Goal: Task Accomplishment & Management: Manage account settings

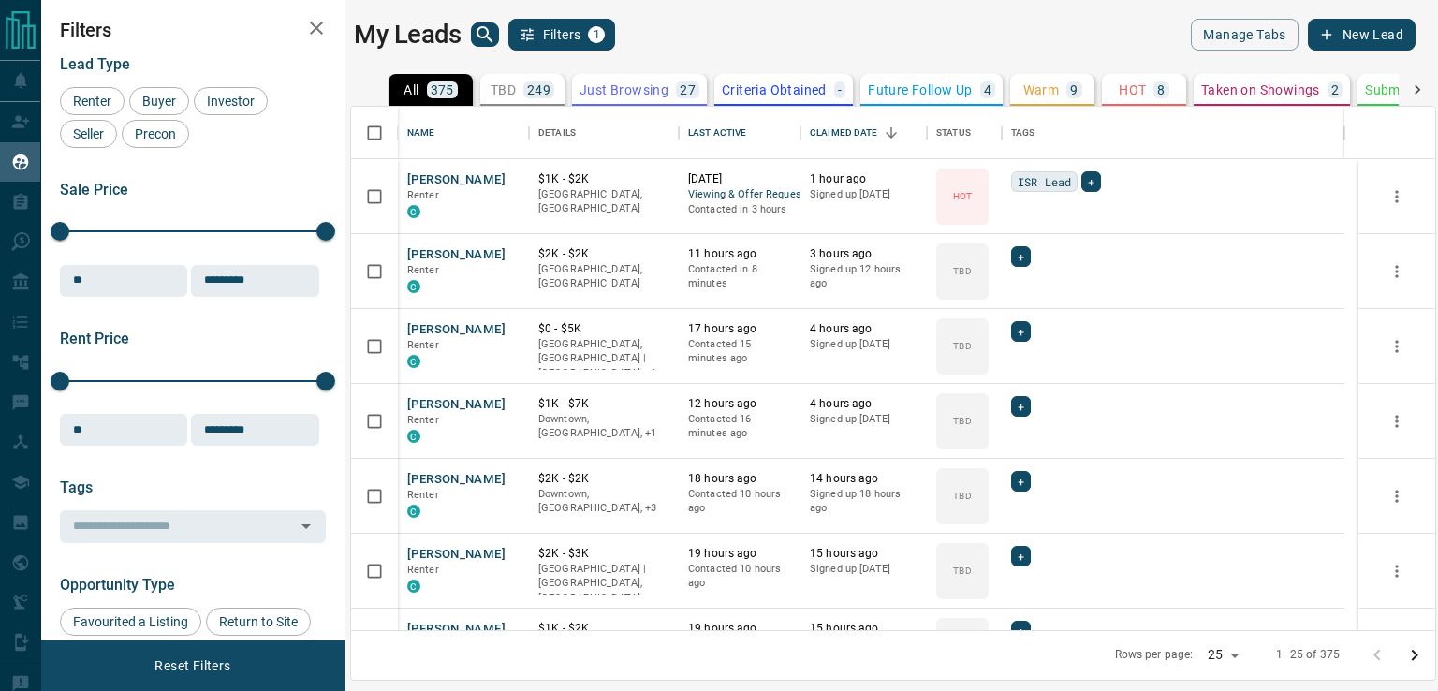
scroll to position [509, 1070]
click at [620, 104] on button "Just Browsing 27" at bounding box center [639, 90] width 135 height 32
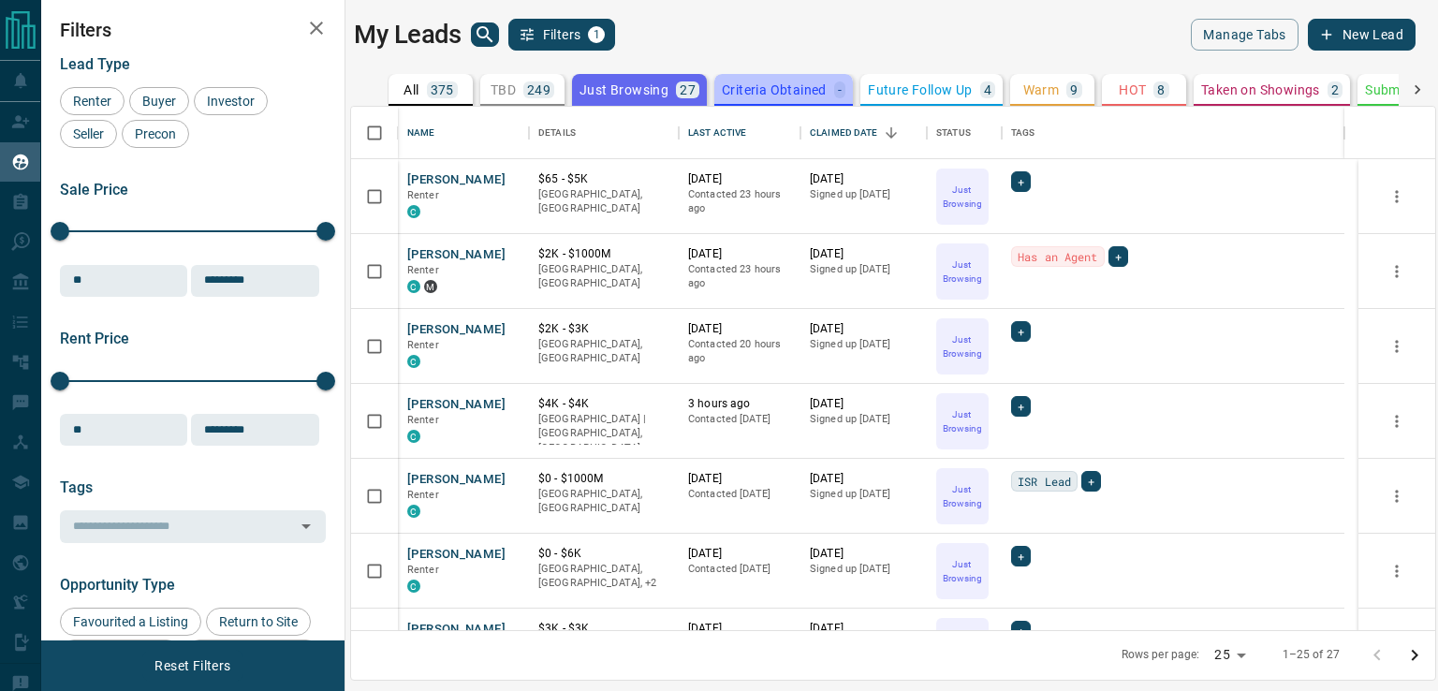
click at [844, 98] on button "Criteria Obtained -" at bounding box center [783, 90] width 139 height 32
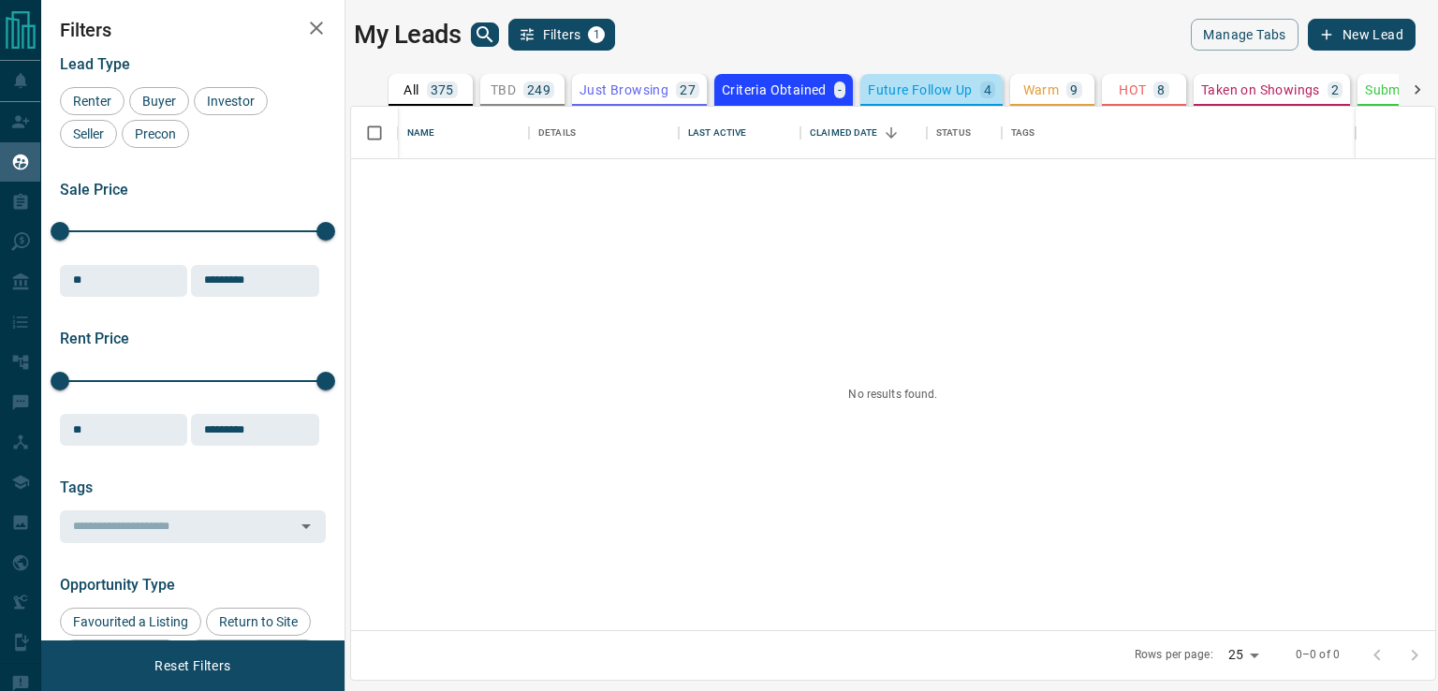
click at [917, 91] on p "Future Follow Up" at bounding box center [920, 89] width 104 height 13
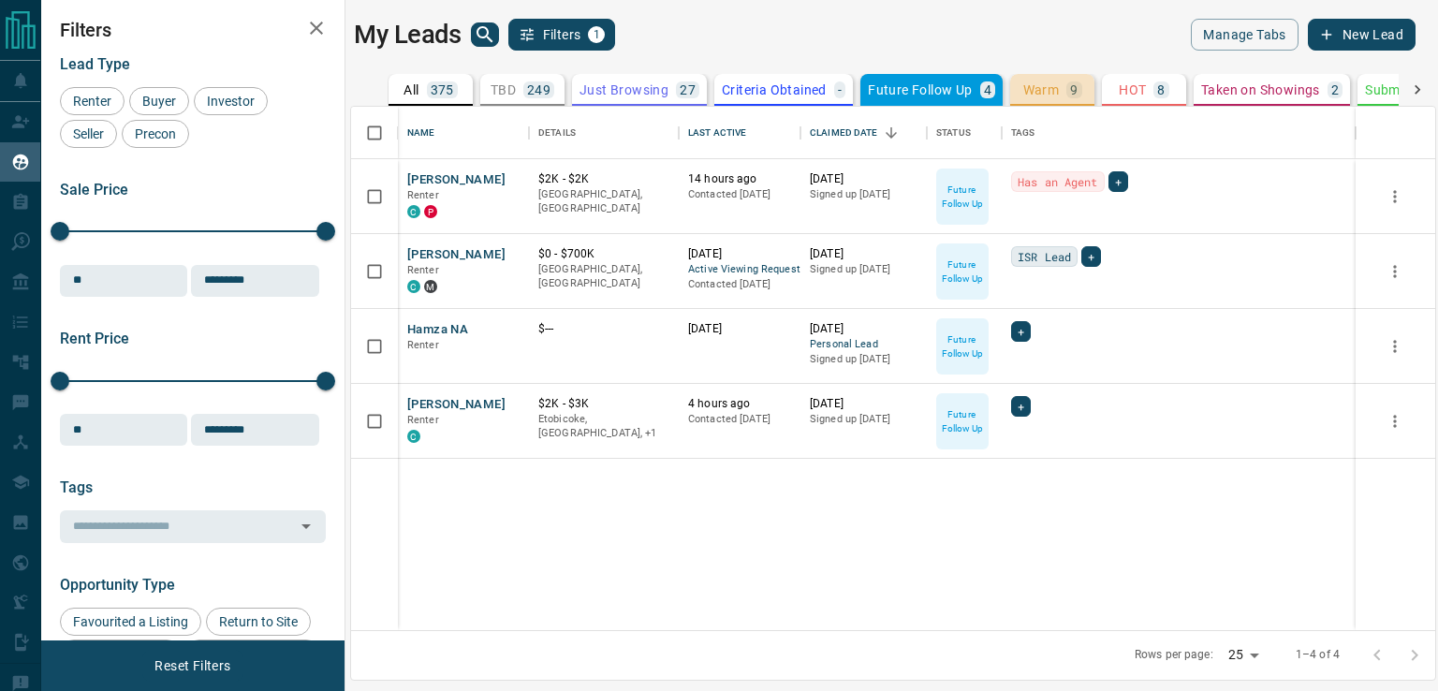
click at [1055, 75] on button "Warm 9" at bounding box center [1052, 90] width 84 height 32
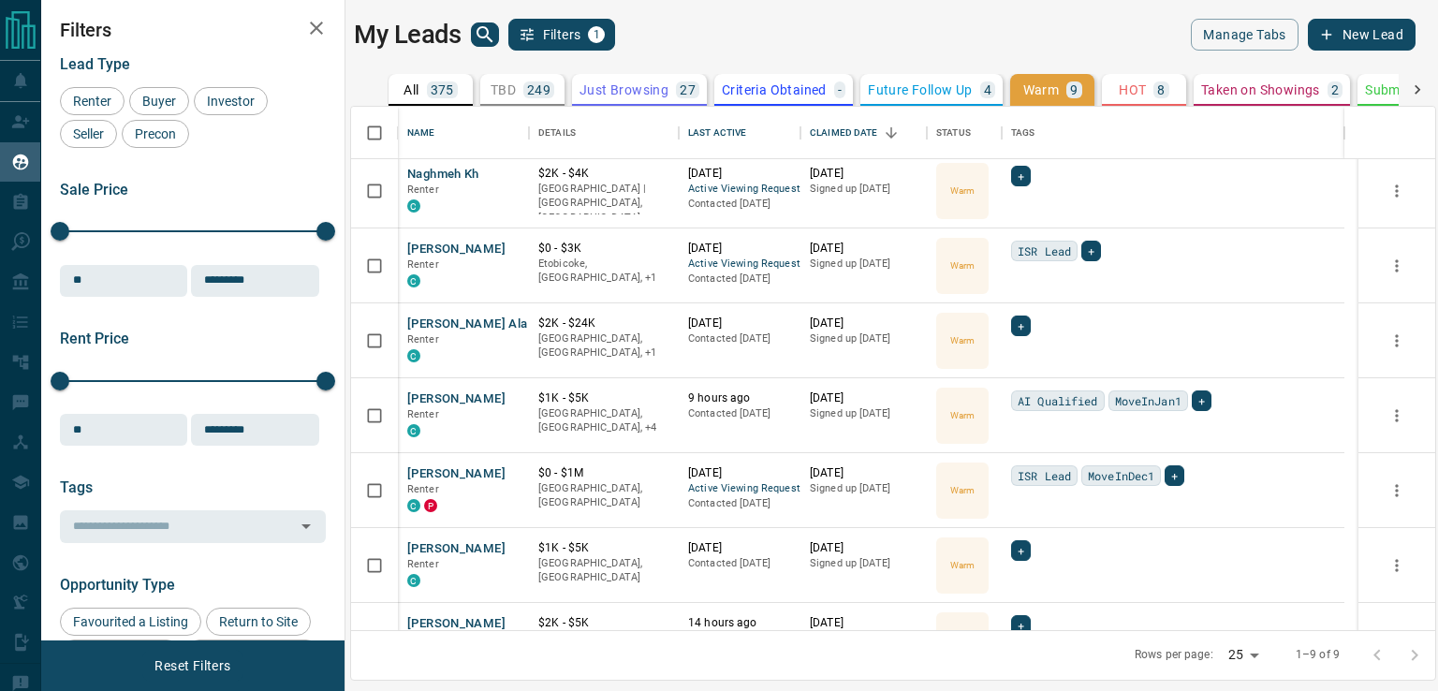
scroll to position [202, 0]
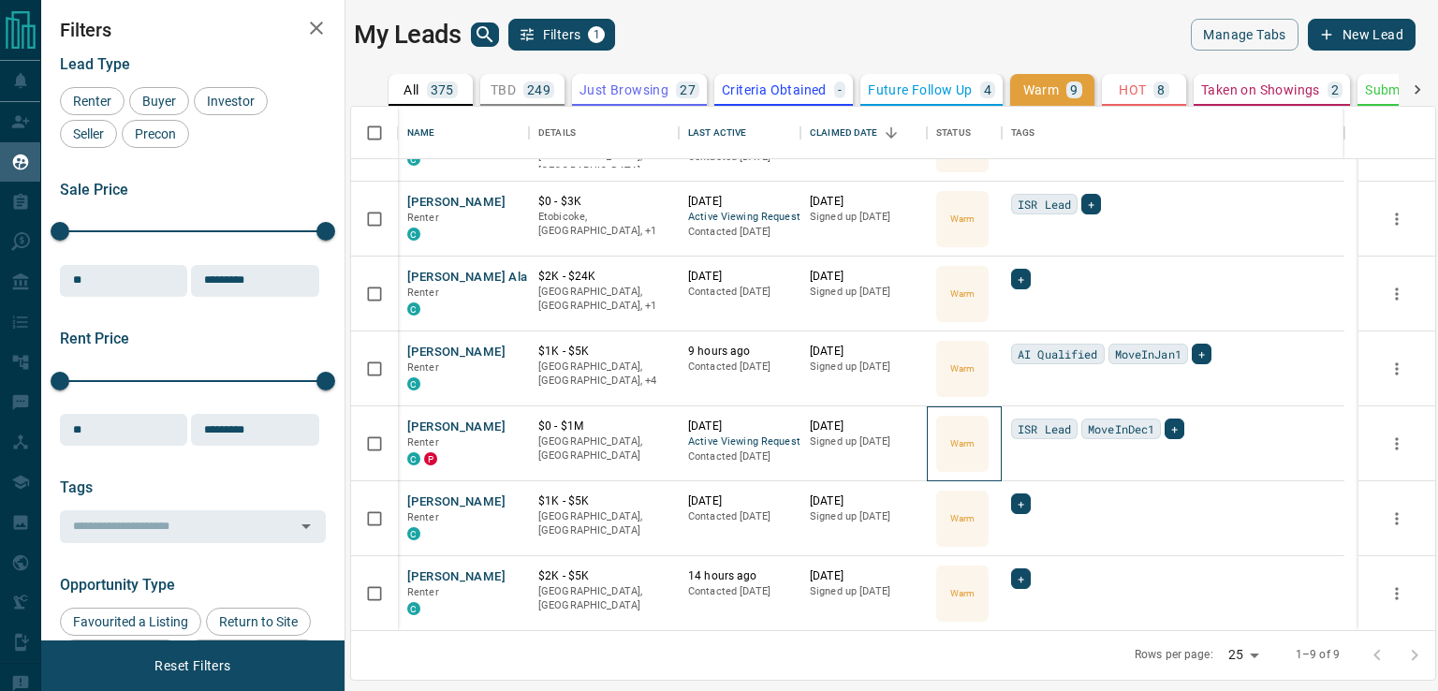
click at [975, 455] on div "Warm" at bounding box center [962, 444] width 52 height 56
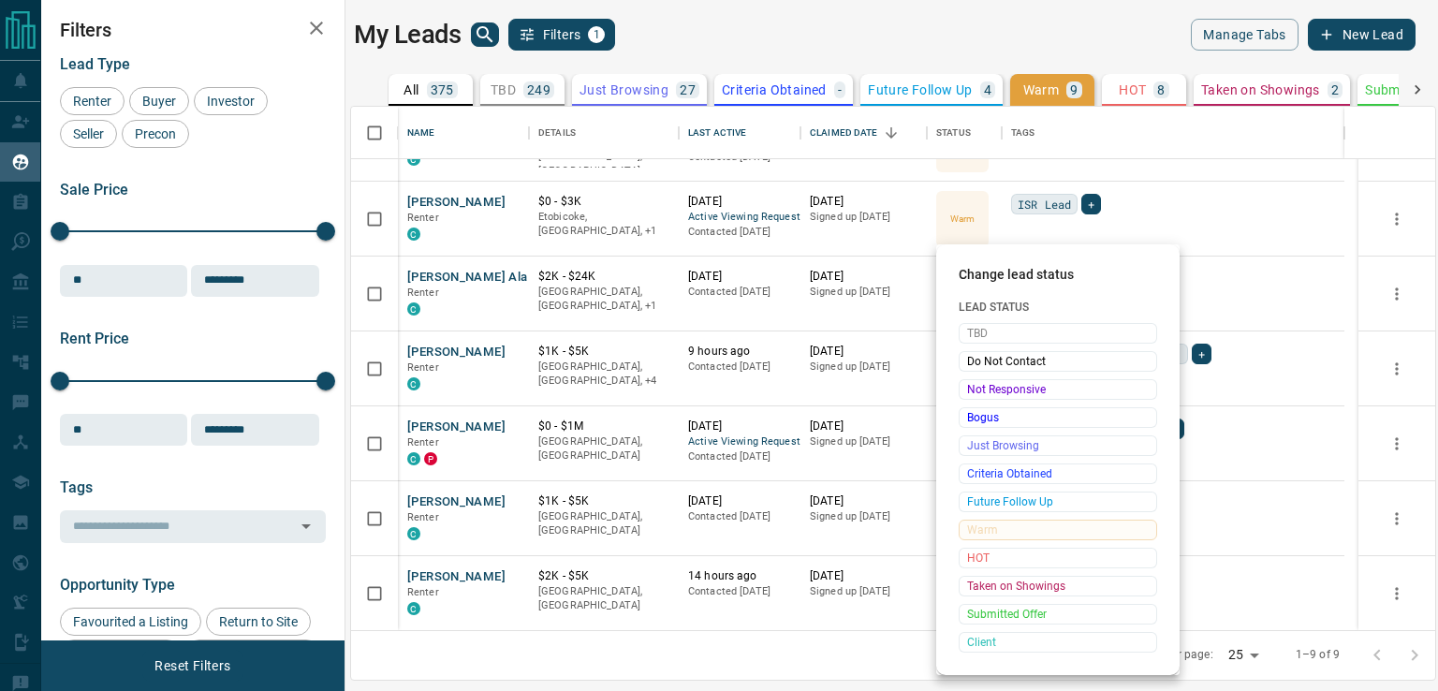
click at [713, 625] on div at bounding box center [719, 345] width 1438 height 691
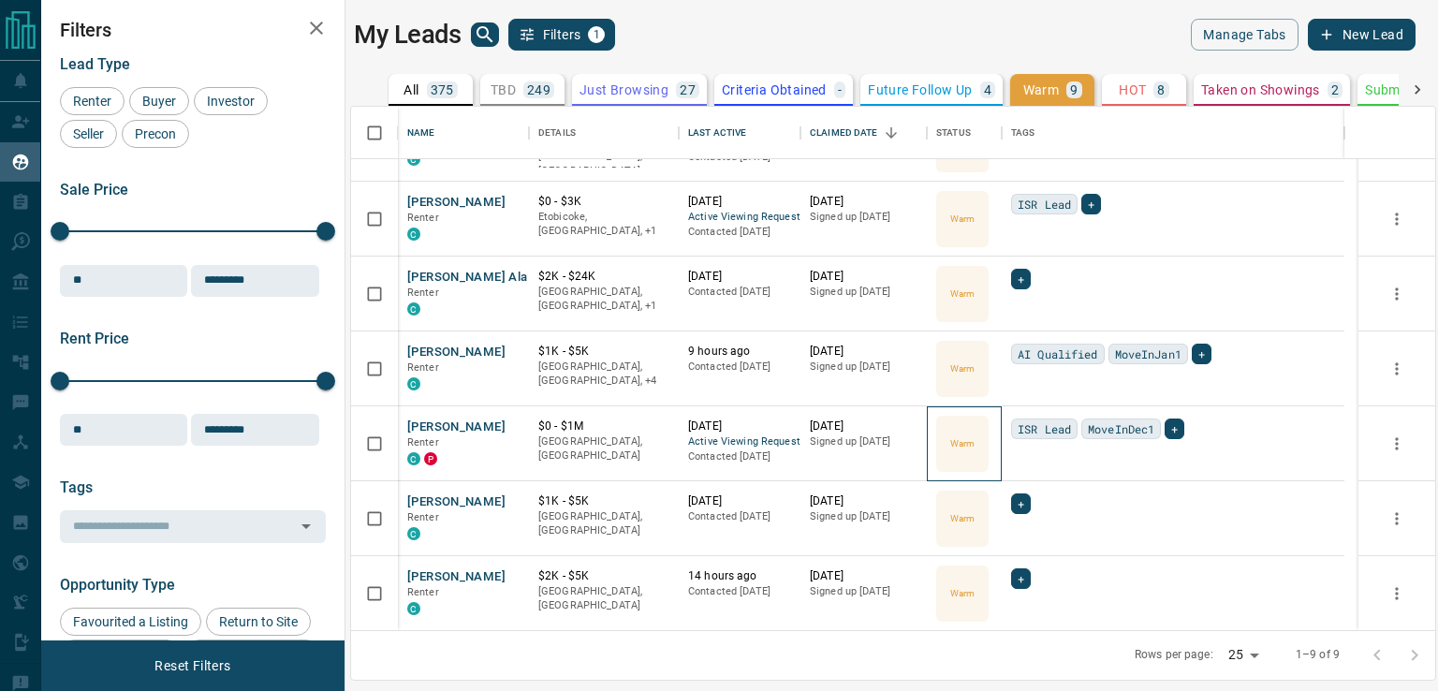
click at [955, 436] on p "Warm" at bounding box center [962, 443] width 24 height 14
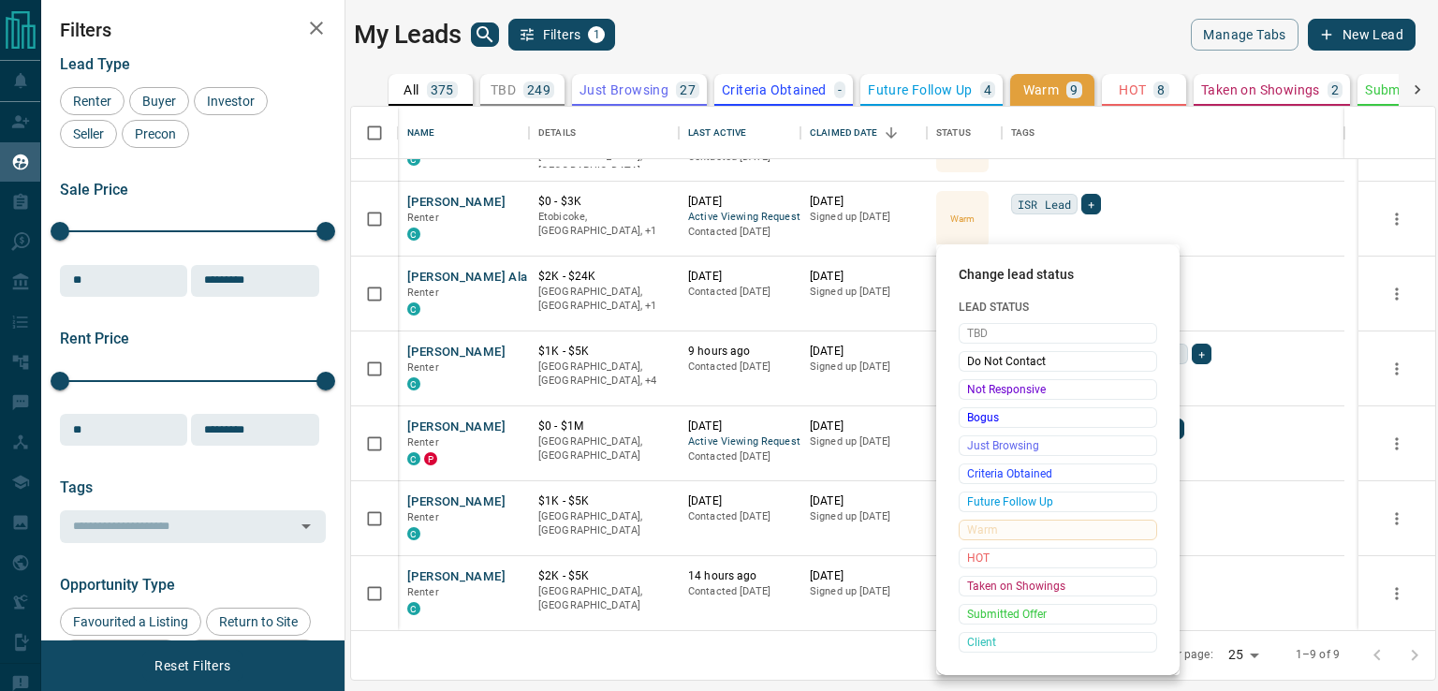
click at [790, 640] on div at bounding box center [719, 345] width 1438 height 691
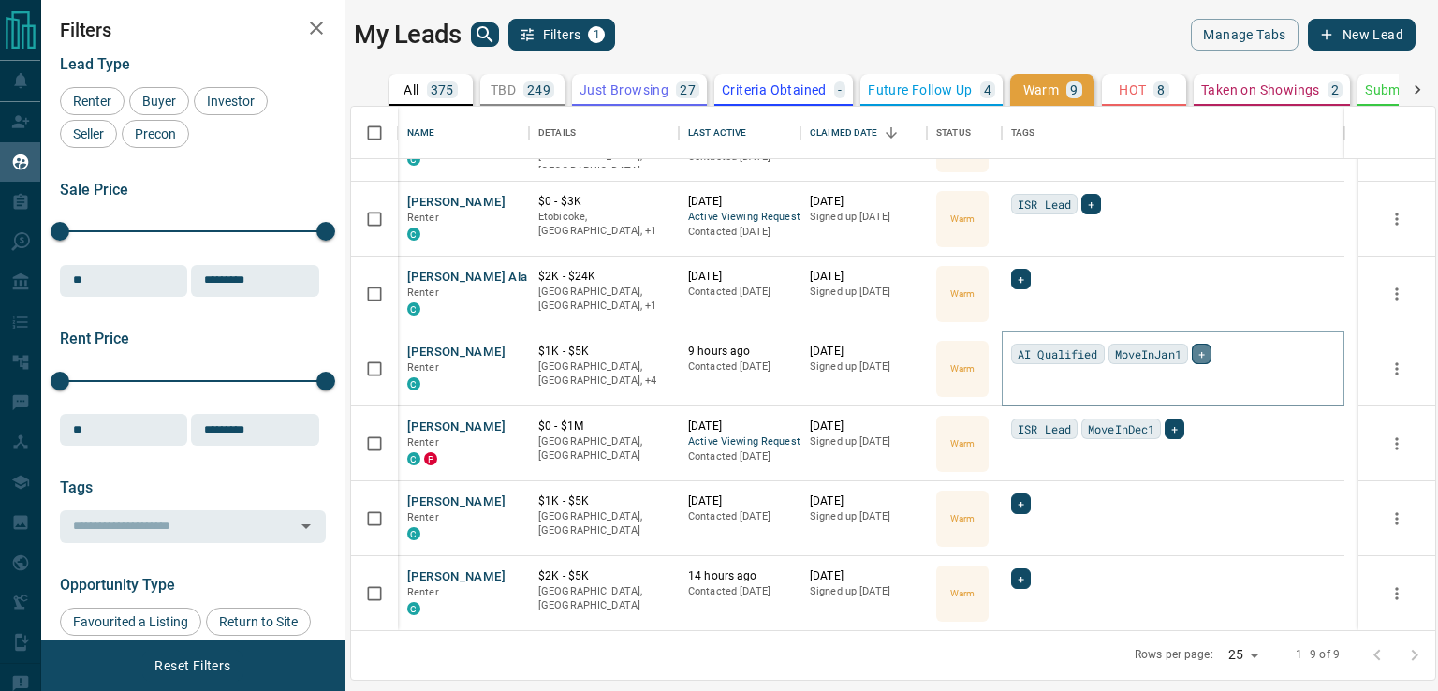
click at [1201, 351] on span "+" at bounding box center [1201, 354] width 7 height 19
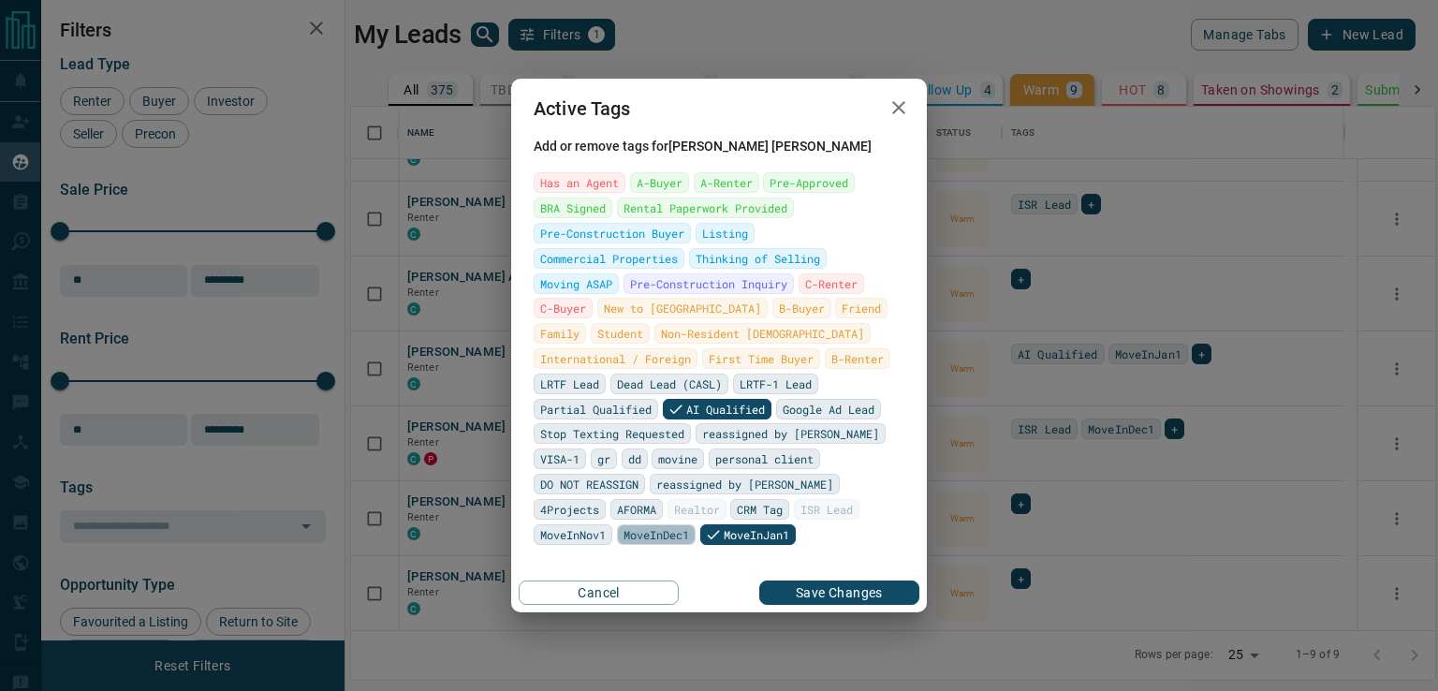
click at [689, 525] on span "MoveInDec1" at bounding box center [657, 534] width 66 height 19
click at [820, 589] on button "Save Changes" at bounding box center [839, 593] width 160 height 24
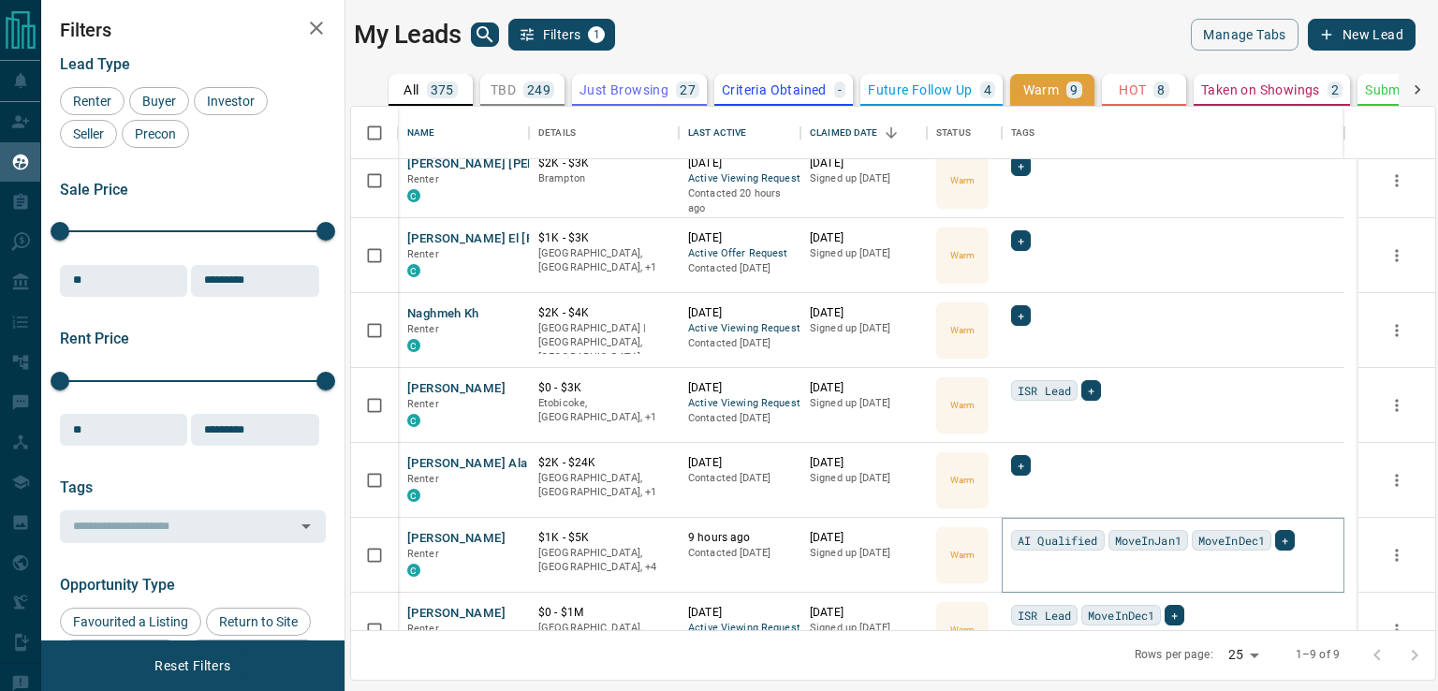
scroll to position [0, 0]
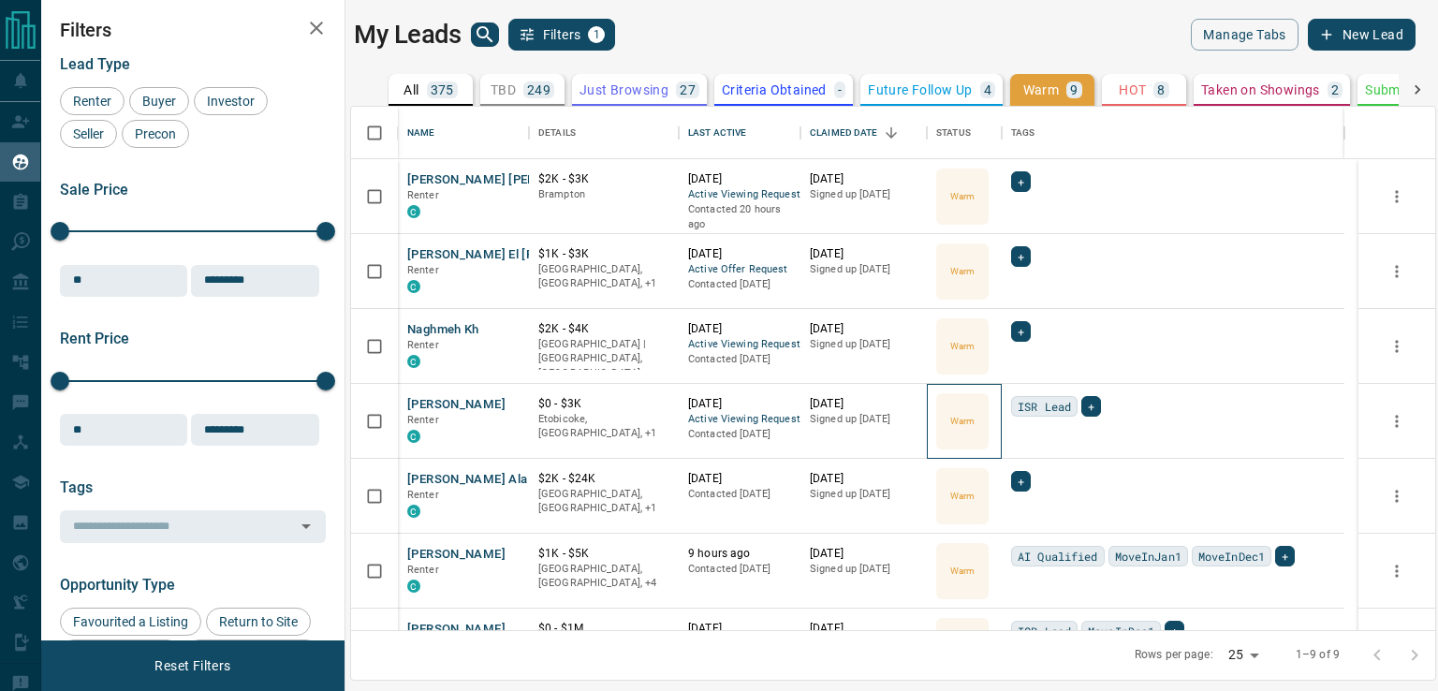
click at [970, 420] on p "Warm" at bounding box center [962, 421] width 24 height 14
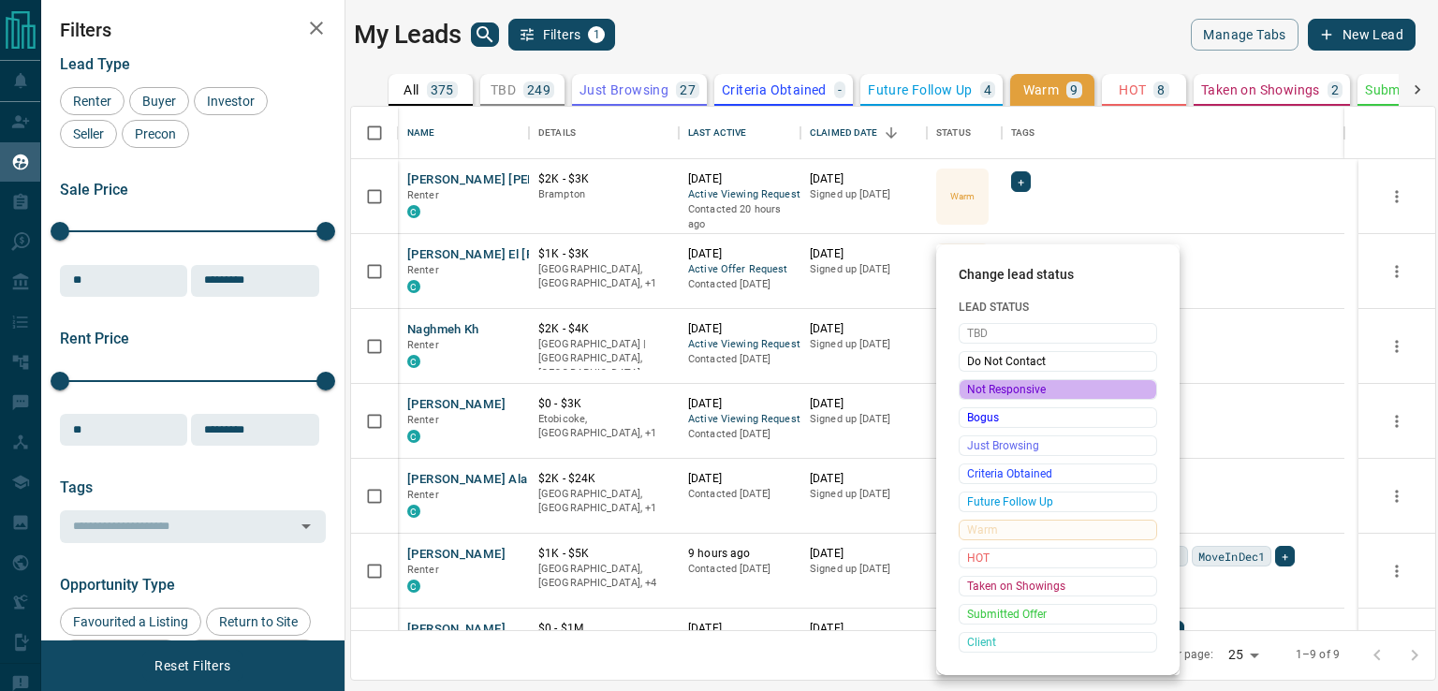
click at [999, 392] on span "Not Responsive" at bounding box center [1058, 389] width 182 height 19
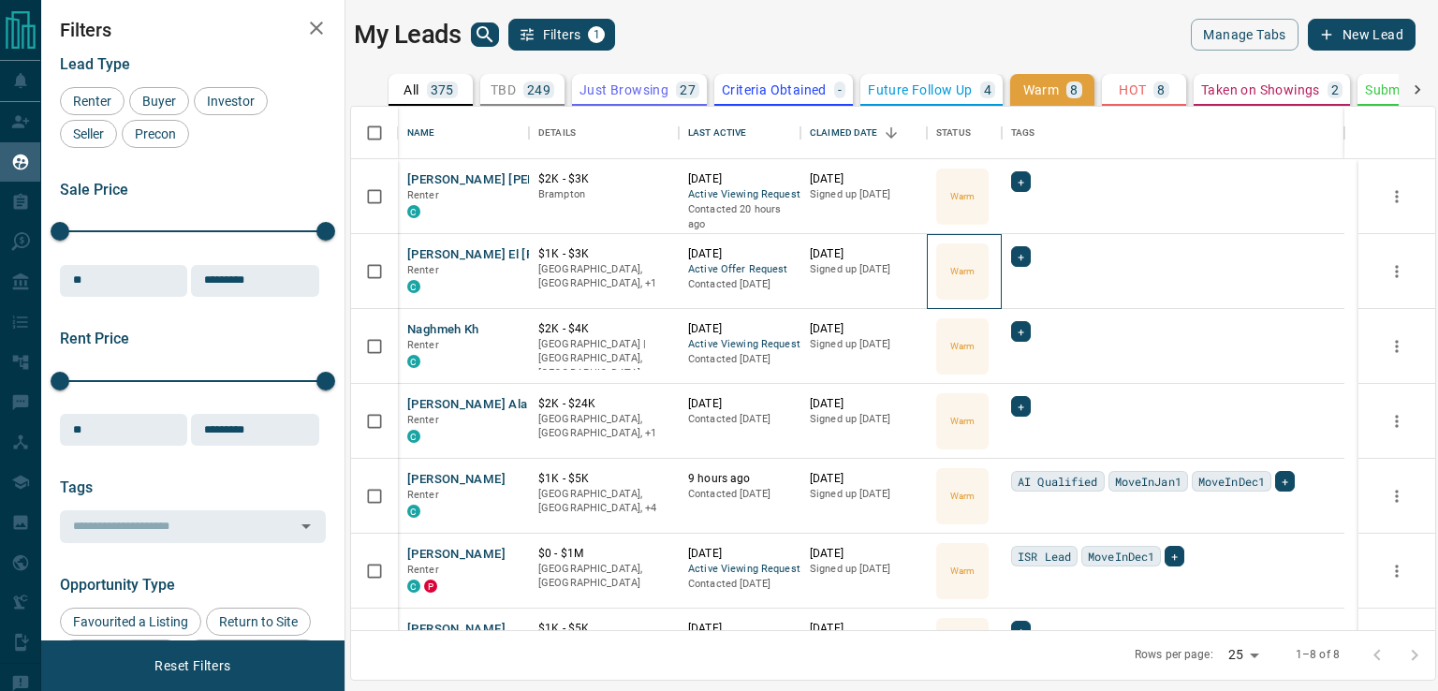
click at [978, 272] on div "Warm" at bounding box center [962, 271] width 52 height 56
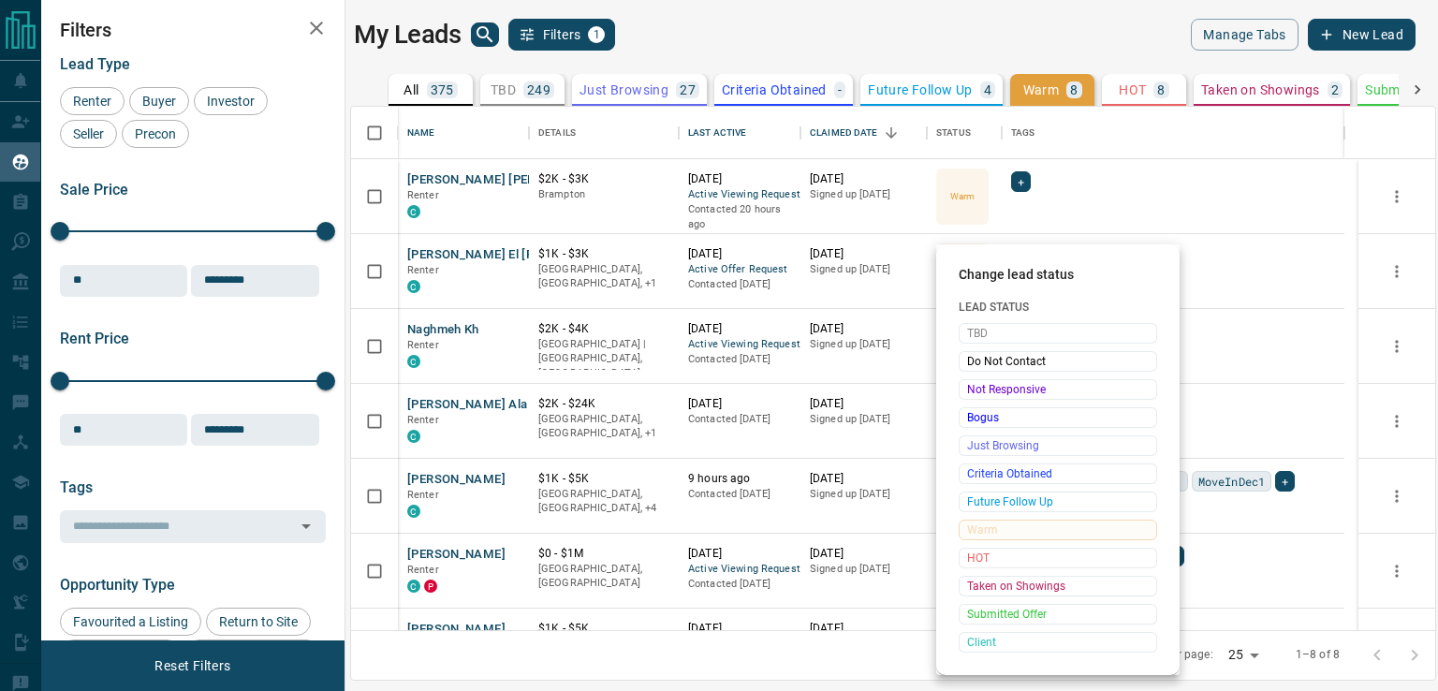
click at [1150, 233] on div at bounding box center [719, 345] width 1438 height 691
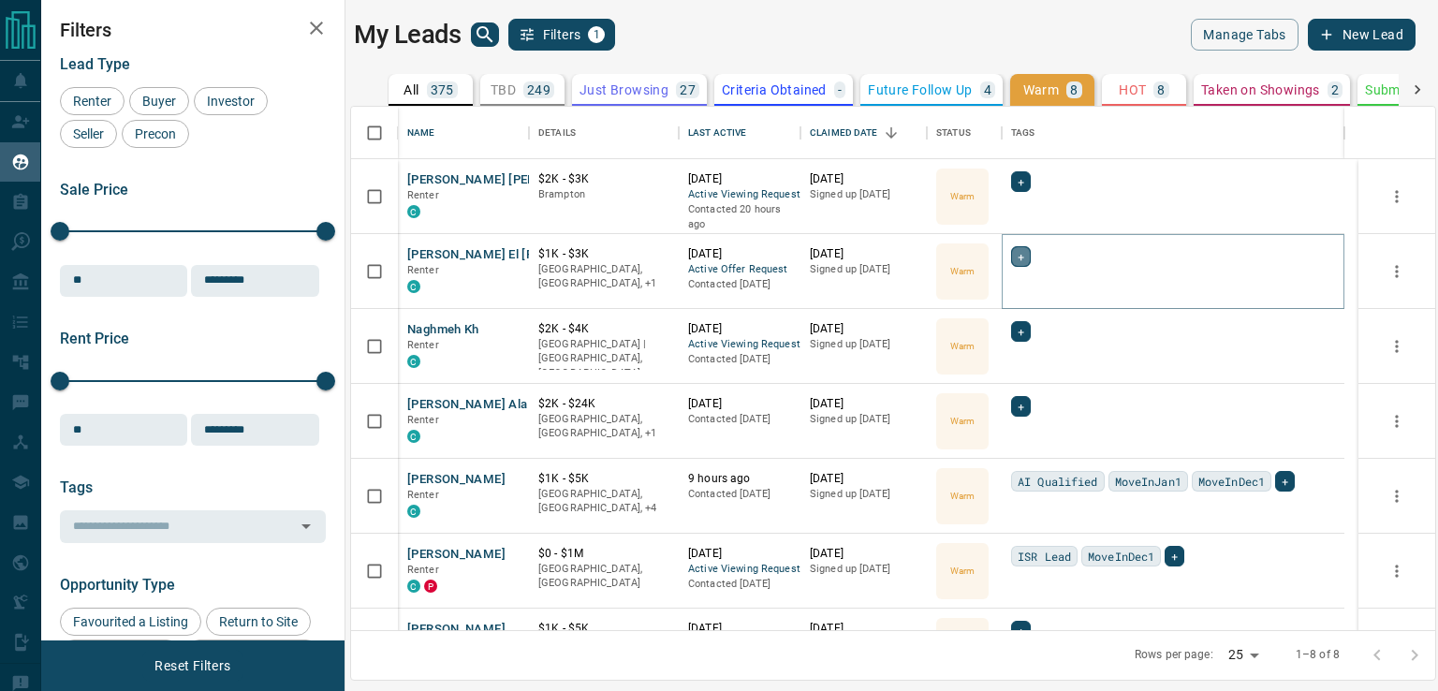
click at [1025, 251] on div "+" at bounding box center [1021, 256] width 20 height 21
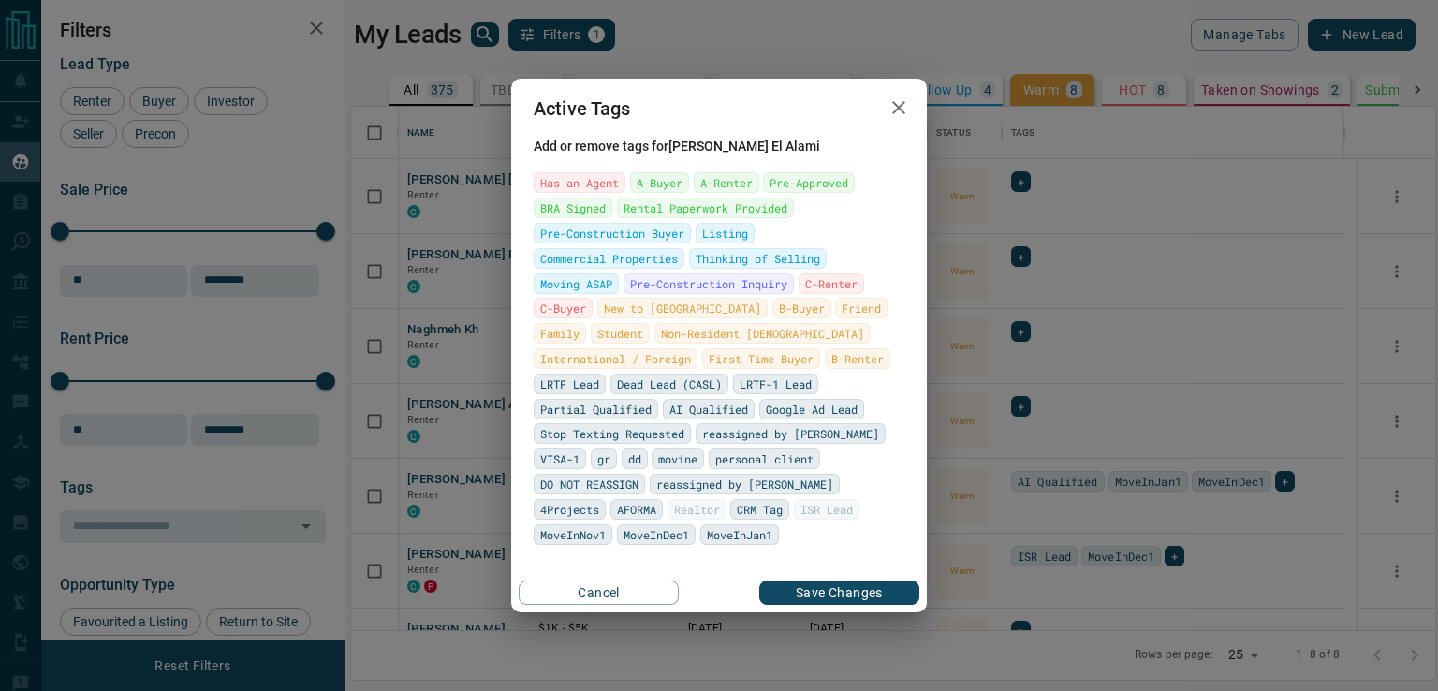
click at [606, 525] on span "MoveInNov1" at bounding box center [573, 534] width 66 height 19
click at [706, 525] on span "MoveInDec1" at bounding box center [673, 534] width 66 height 19
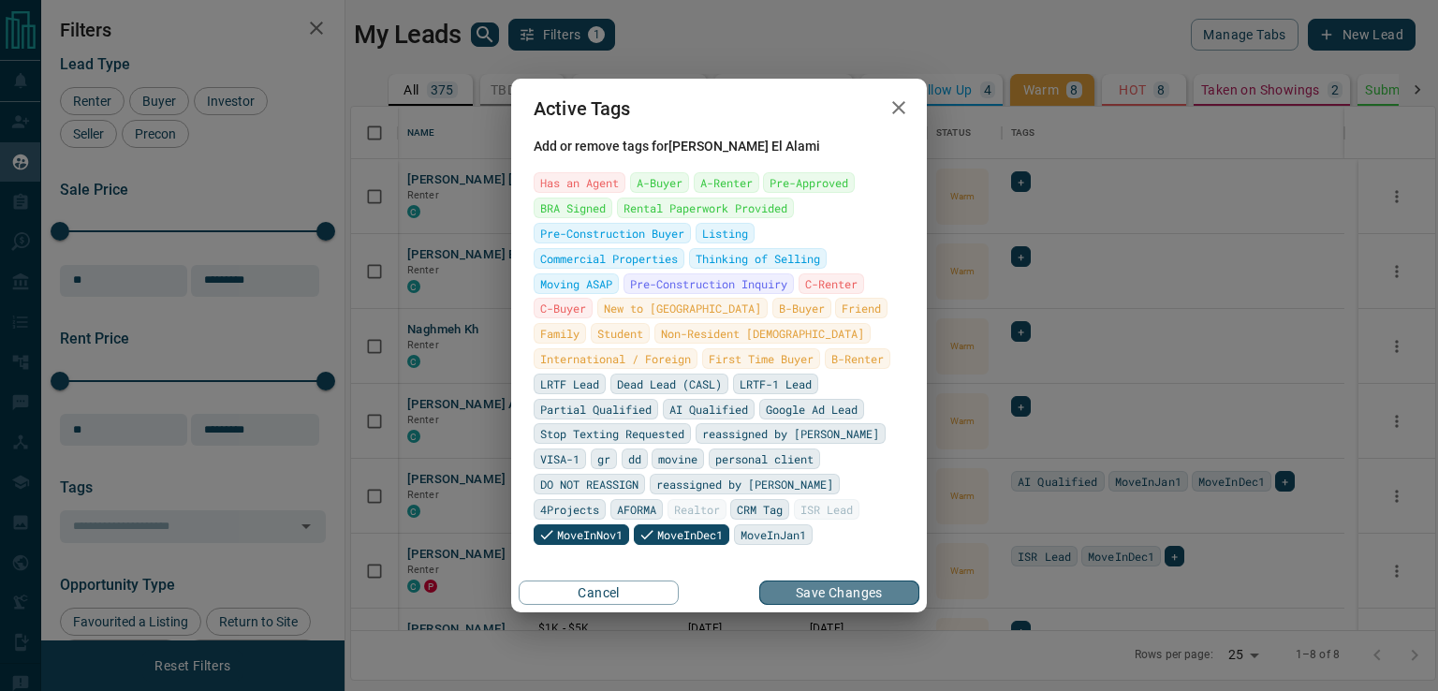
click at [821, 595] on button "Save Changes" at bounding box center [839, 593] width 160 height 24
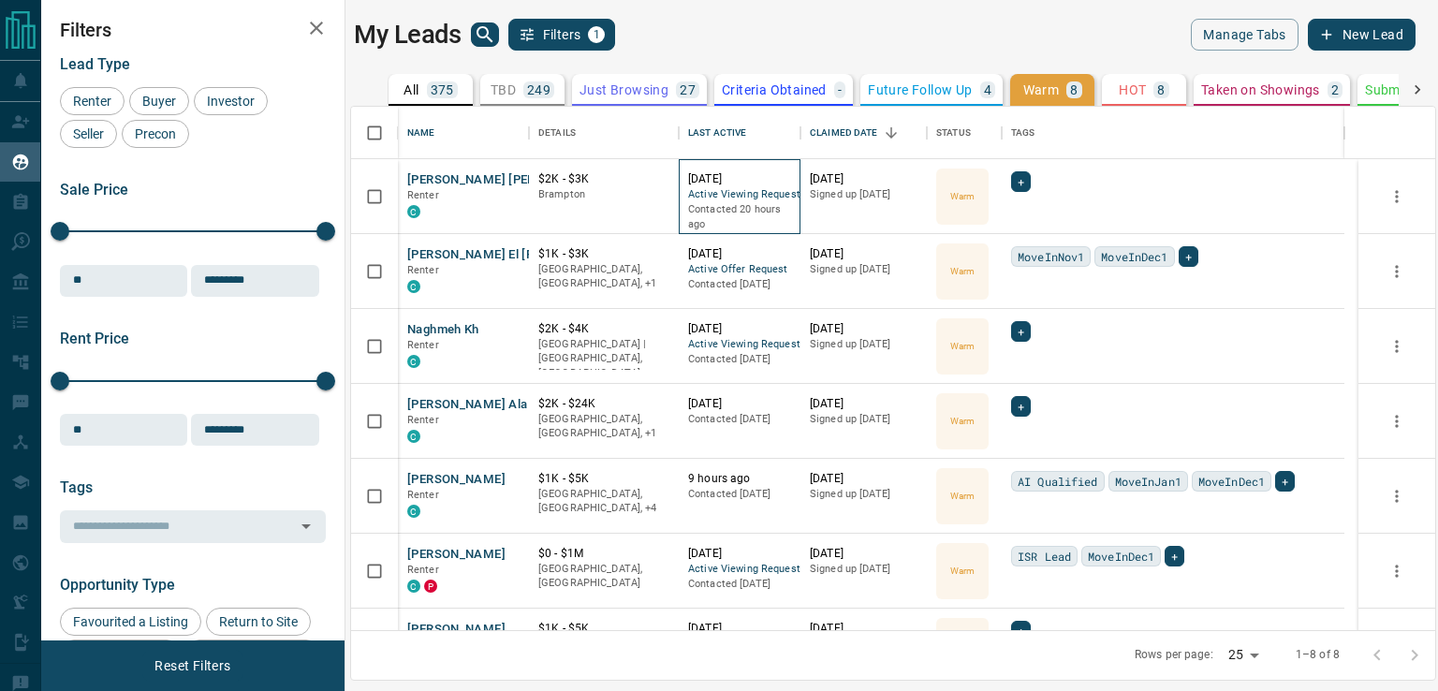
click at [764, 197] on span "Active Viewing Request" at bounding box center [739, 195] width 103 height 16
click at [467, 166] on div "[PERSON_NAME] [PERSON_NAME] C" at bounding box center [463, 196] width 131 height 75
click at [713, 178] on p "[DATE]" at bounding box center [739, 179] width 103 height 16
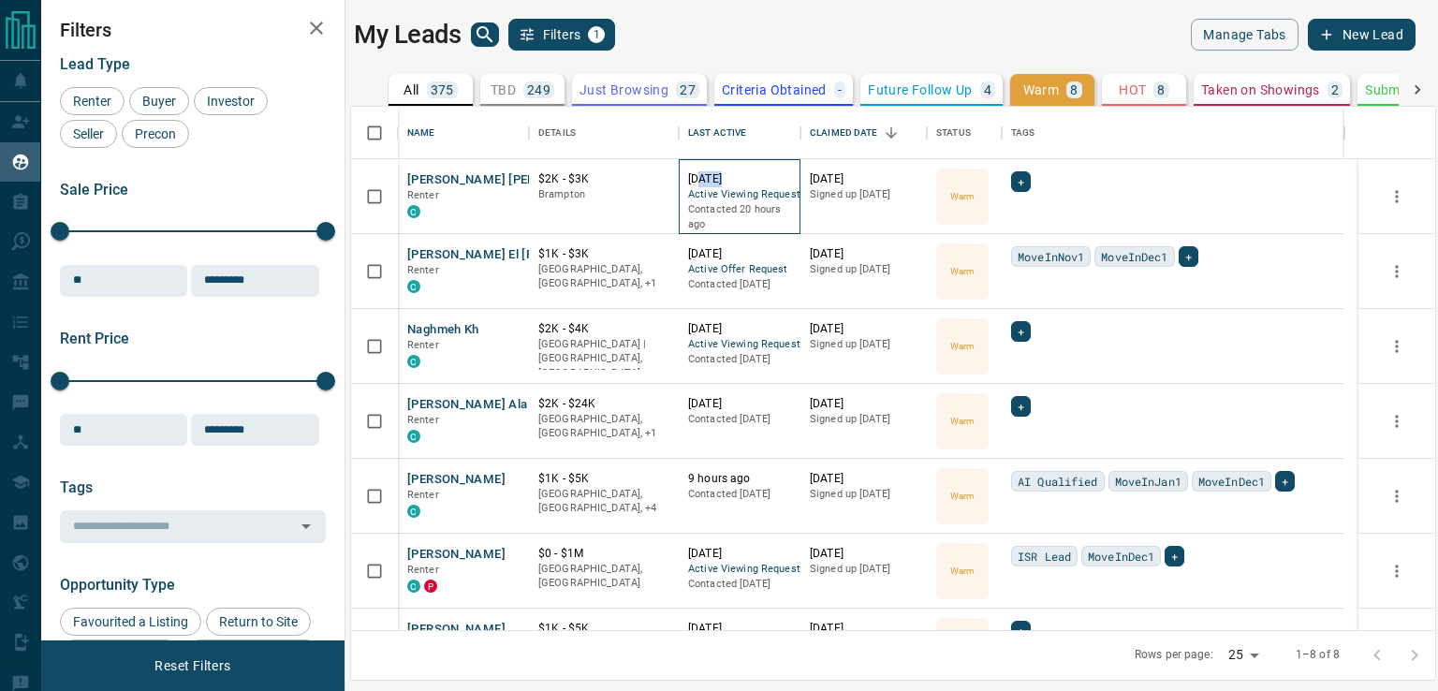
click at [713, 178] on p "[DATE]" at bounding box center [739, 179] width 103 height 16
click at [772, 184] on p "[DATE]" at bounding box center [739, 179] width 103 height 16
click at [946, 184] on div "Warm" at bounding box center [962, 197] width 52 height 56
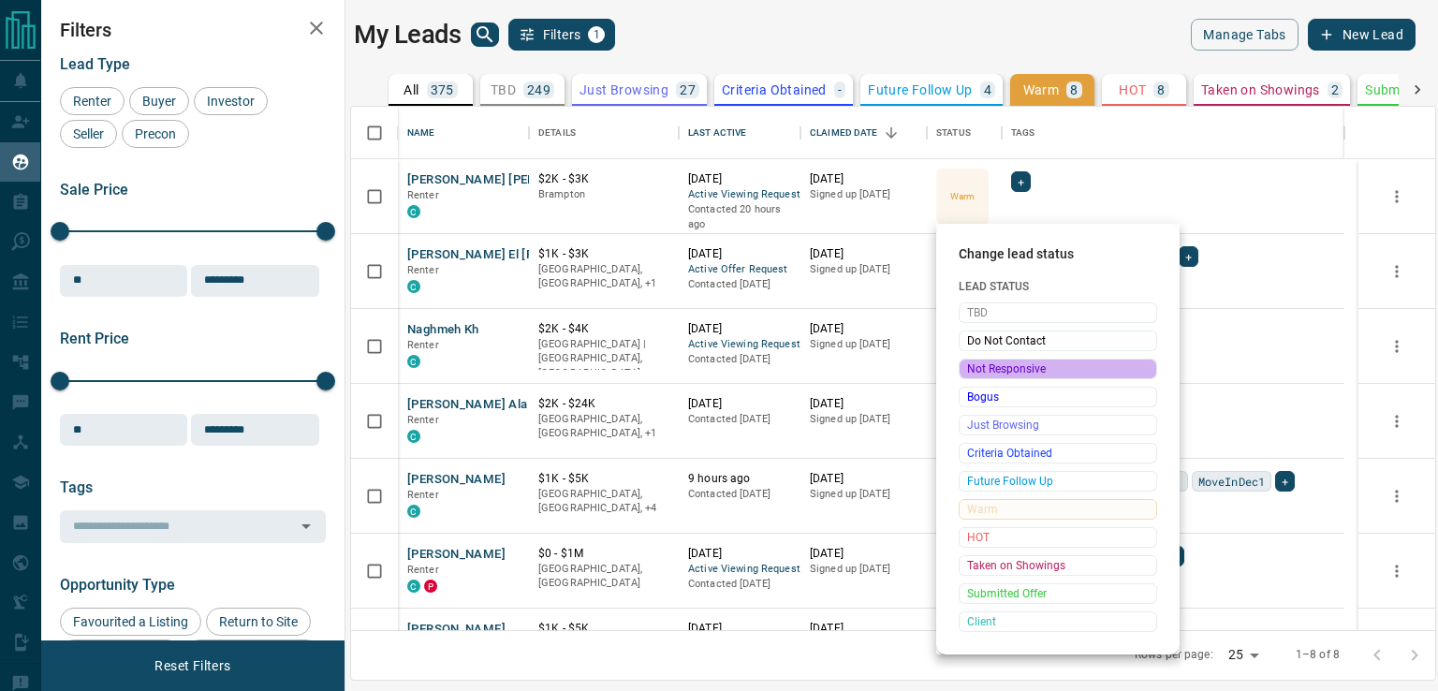
click at [999, 368] on span "Not Responsive" at bounding box center [1058, 369] width 182 height 19
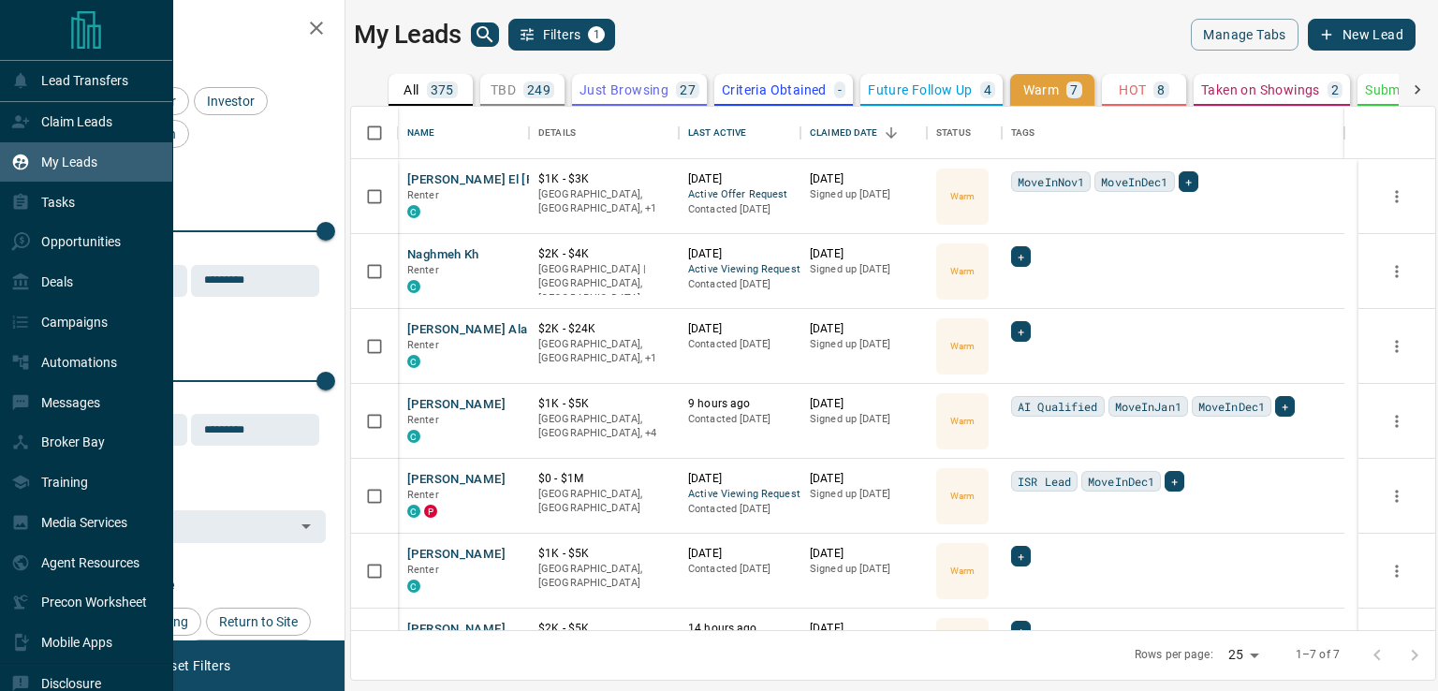
click at [18, 120] on icon at bounding box center [20, 121] width 17 height 12
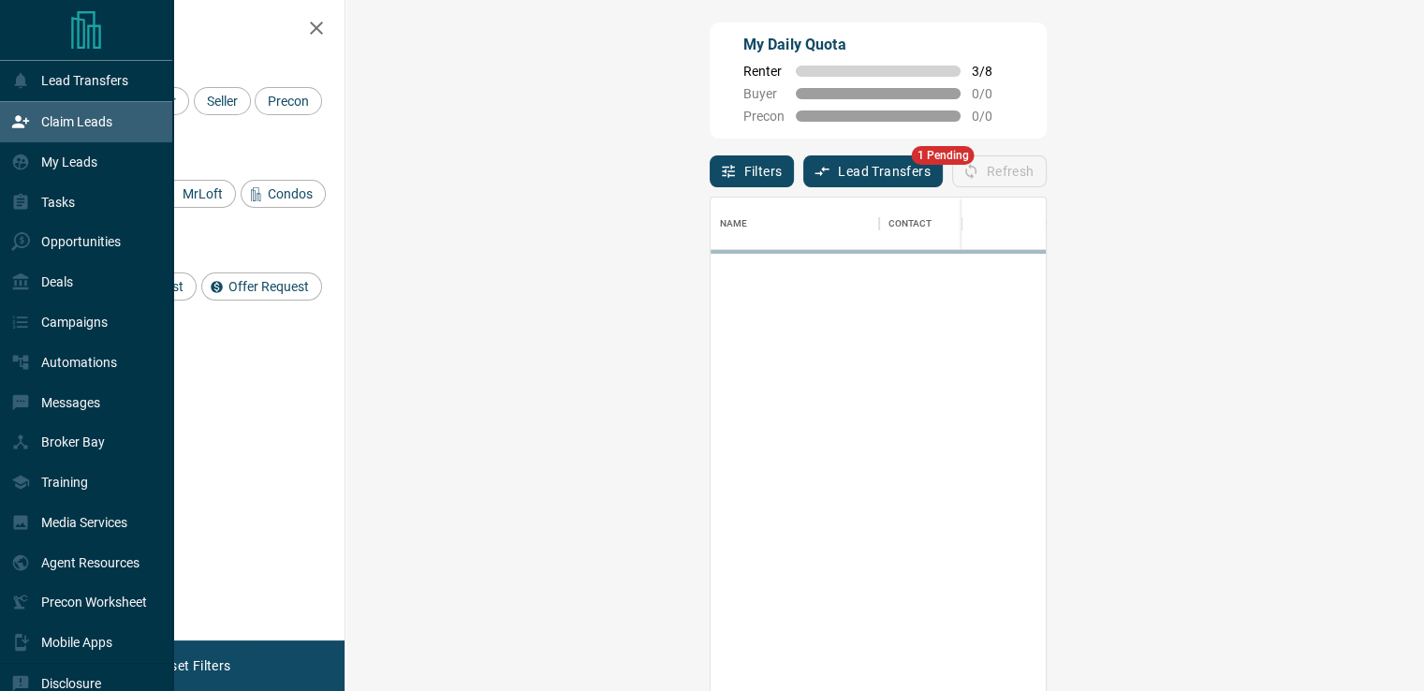
scroll to position [508, 1023]
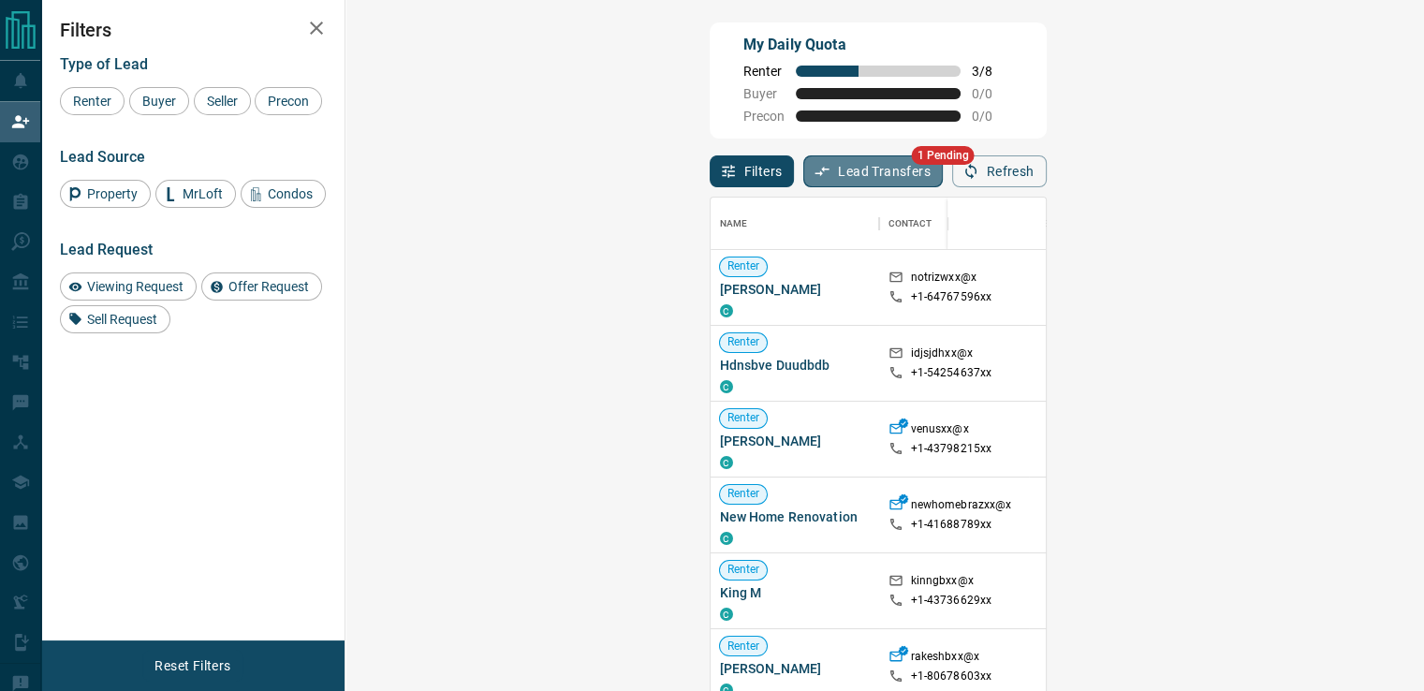
click at [803, 183] on button "Lead Transfers" at bounding box center [873, 171] width 140 height 32
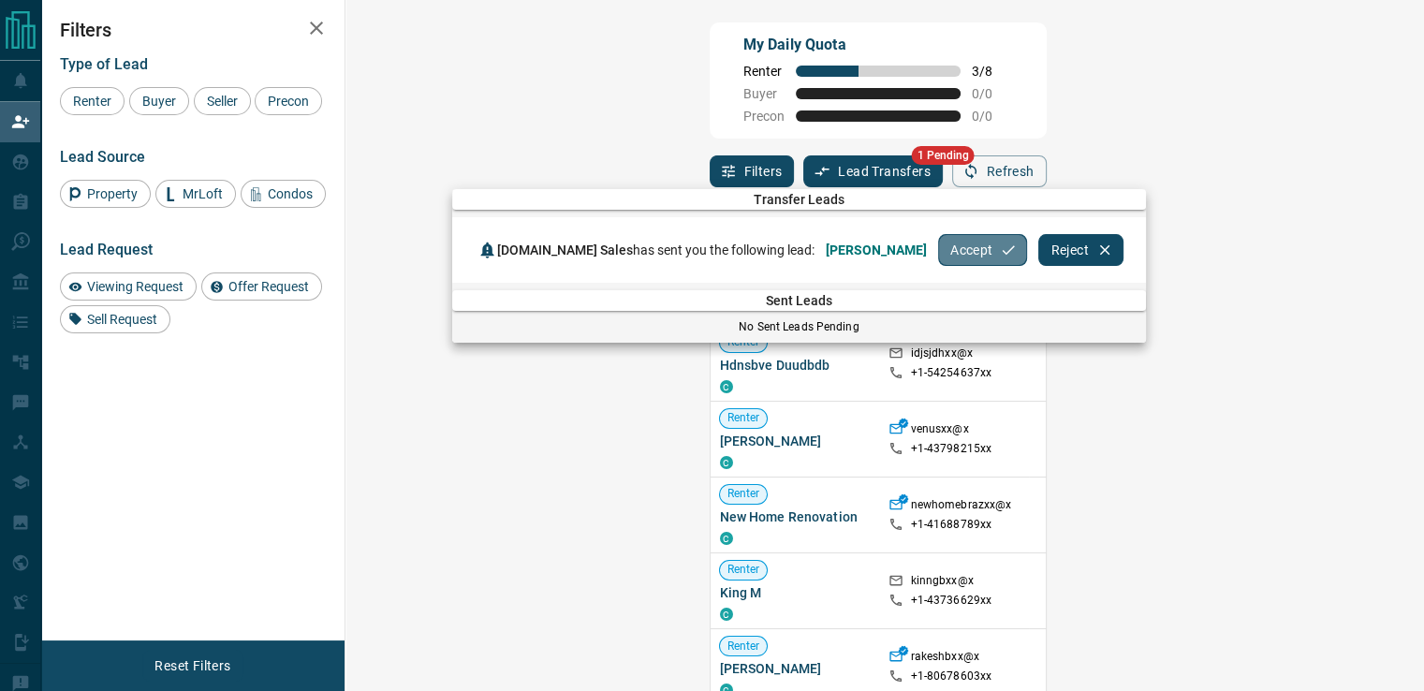
click at [938, 248] on button "Accept" at bounding box center [982, 250] width 89 height 32
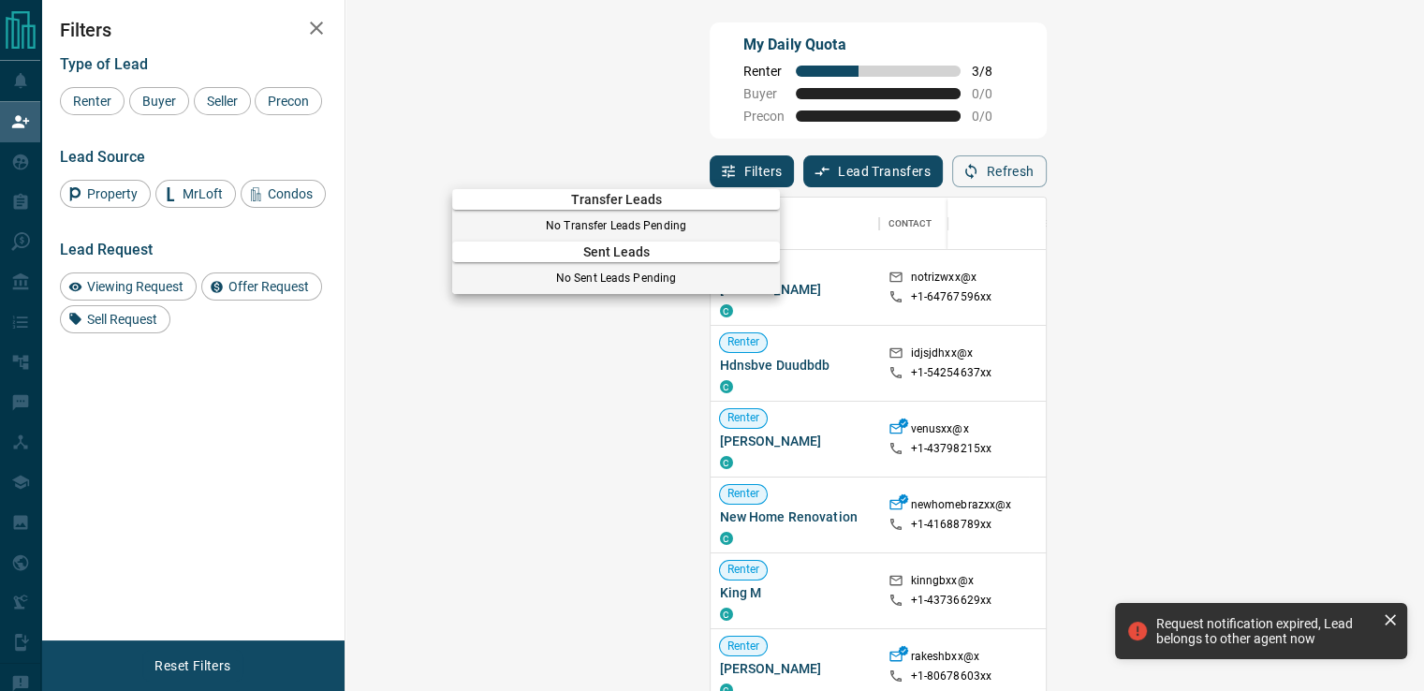
scroll to position [32, 0]
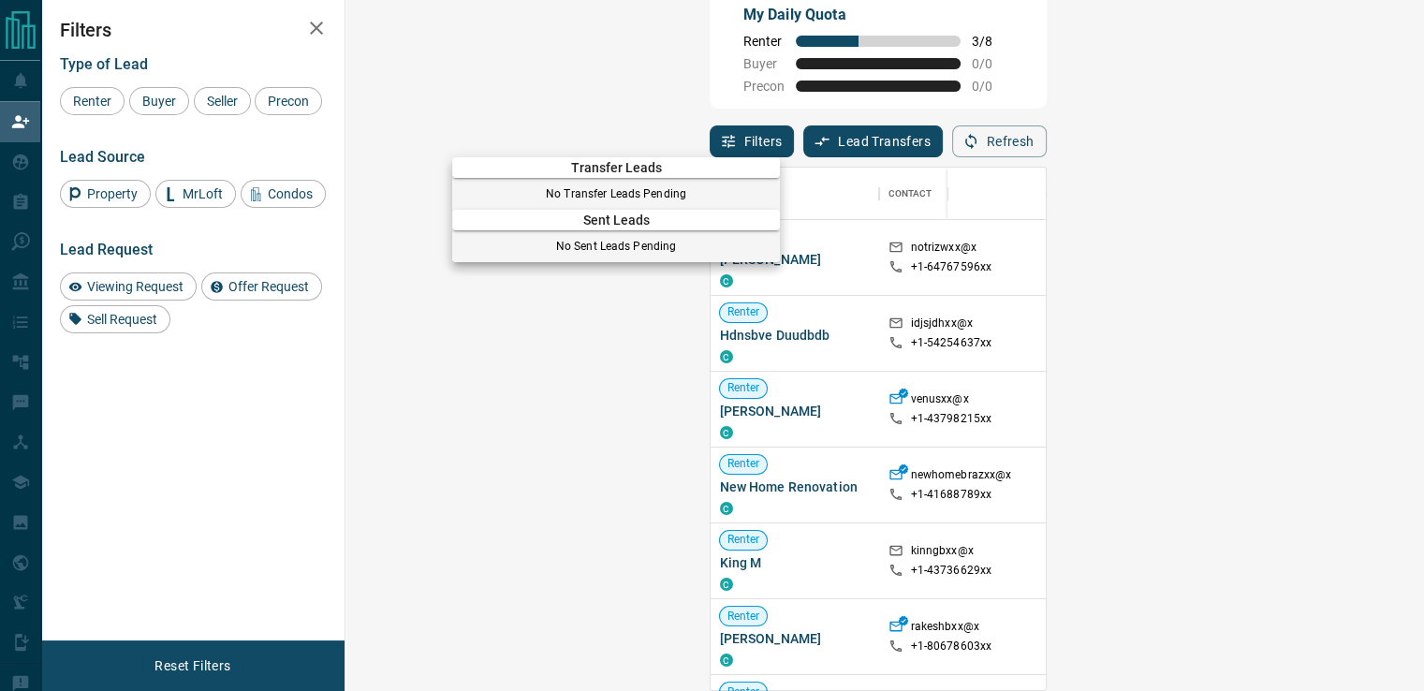
click at [802, 123] on div at bounding box center [712, 345] width 1424 height 691
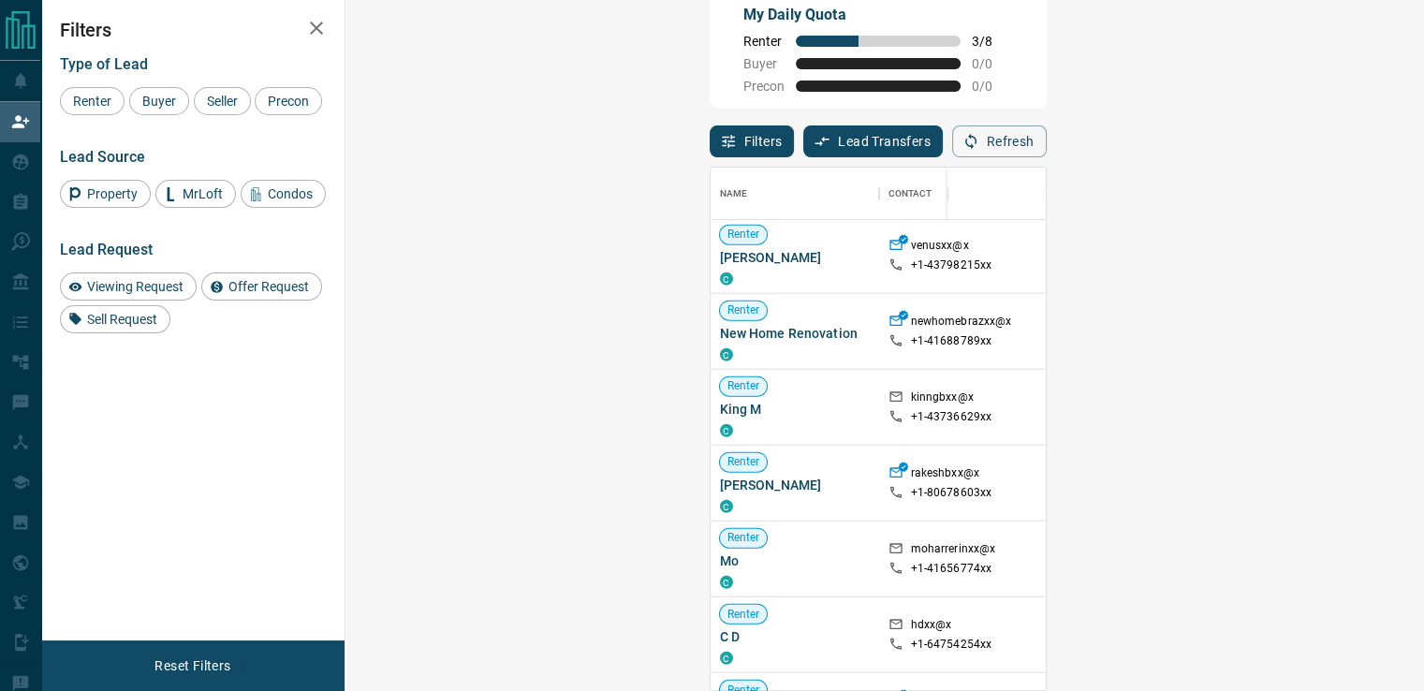
scroll to position [0, 0]
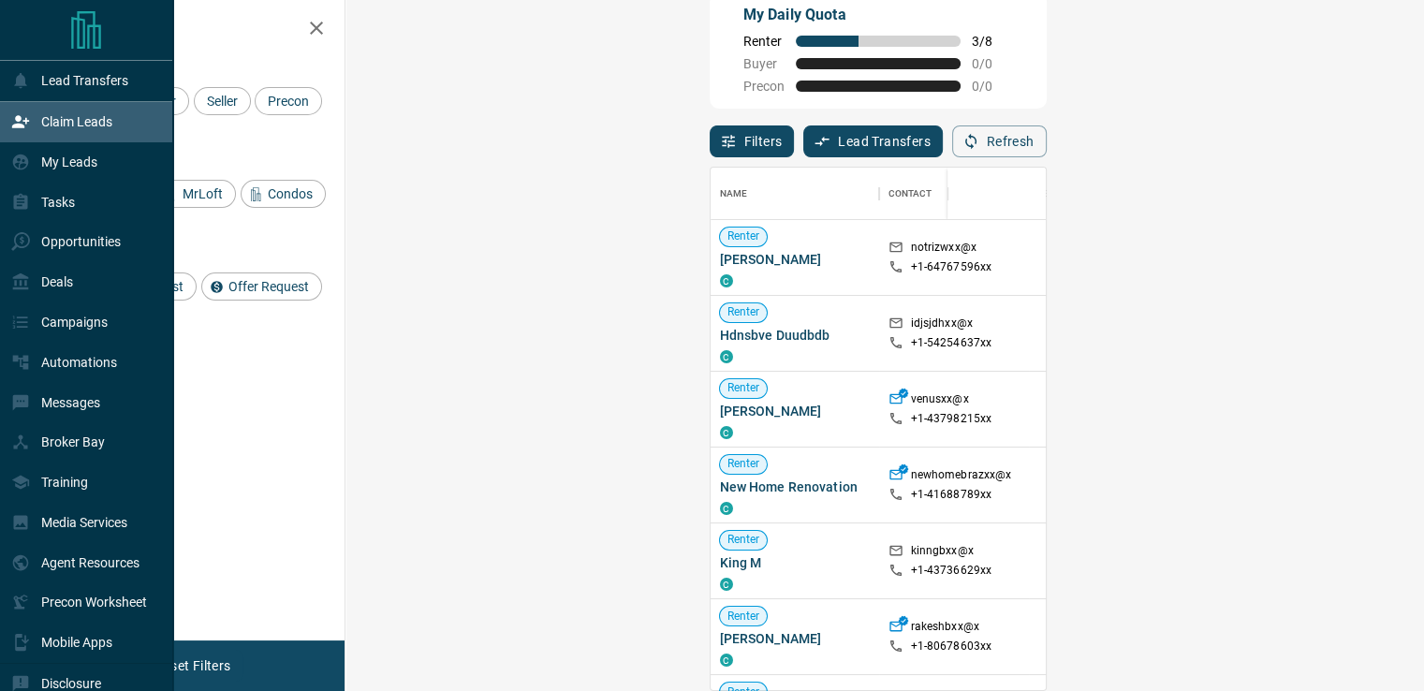
click at [75, 87] on p "Lead Transfers" at bounding box center [84, 80] width 87 height 15
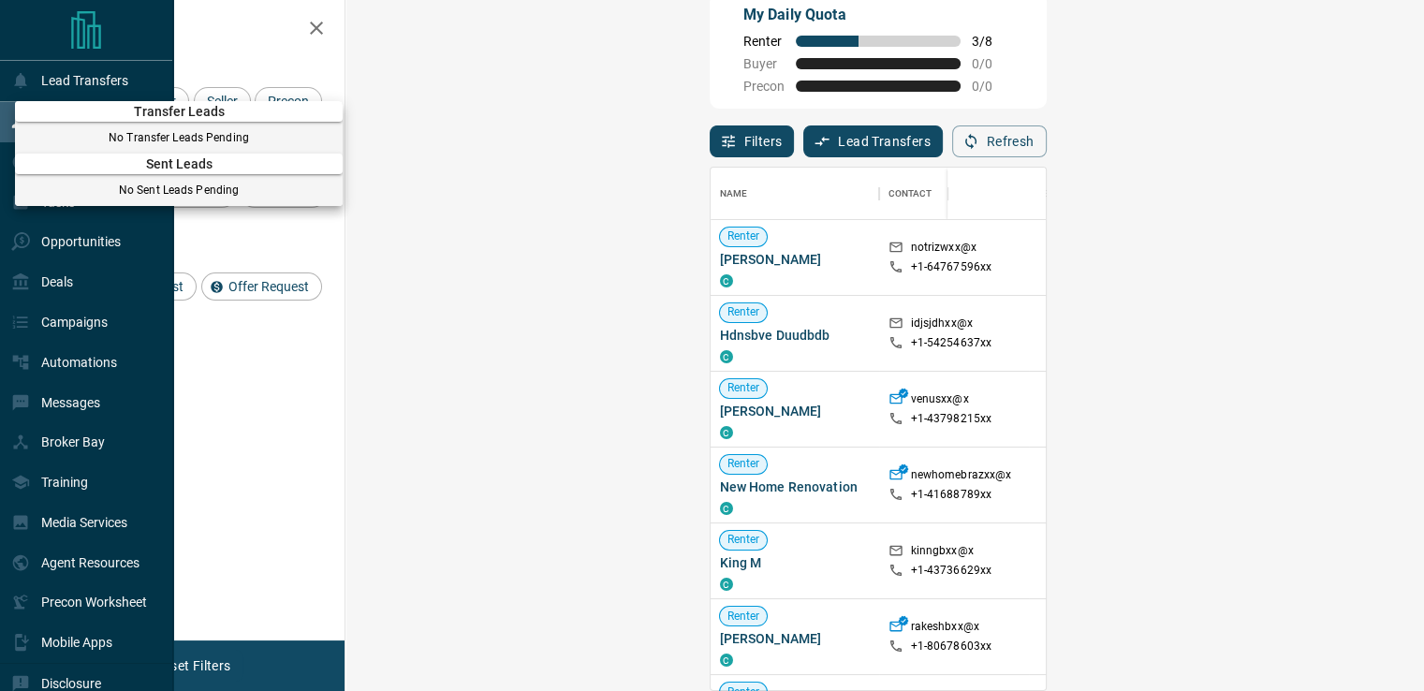
click at [61, 87] on div at bounding box center [712, 345] width 1424 height 691
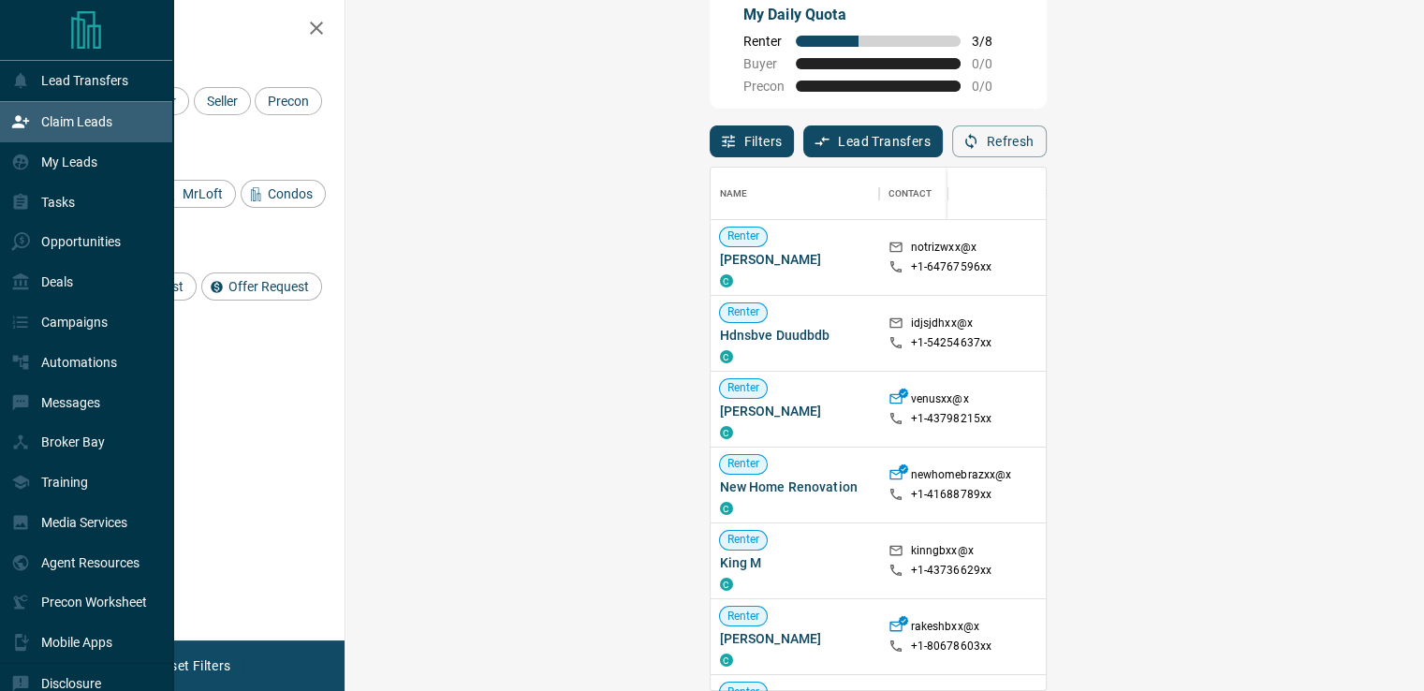
click at [49, 175] on div "My Leads" at bounding box center [54, 162] width 86 height 31
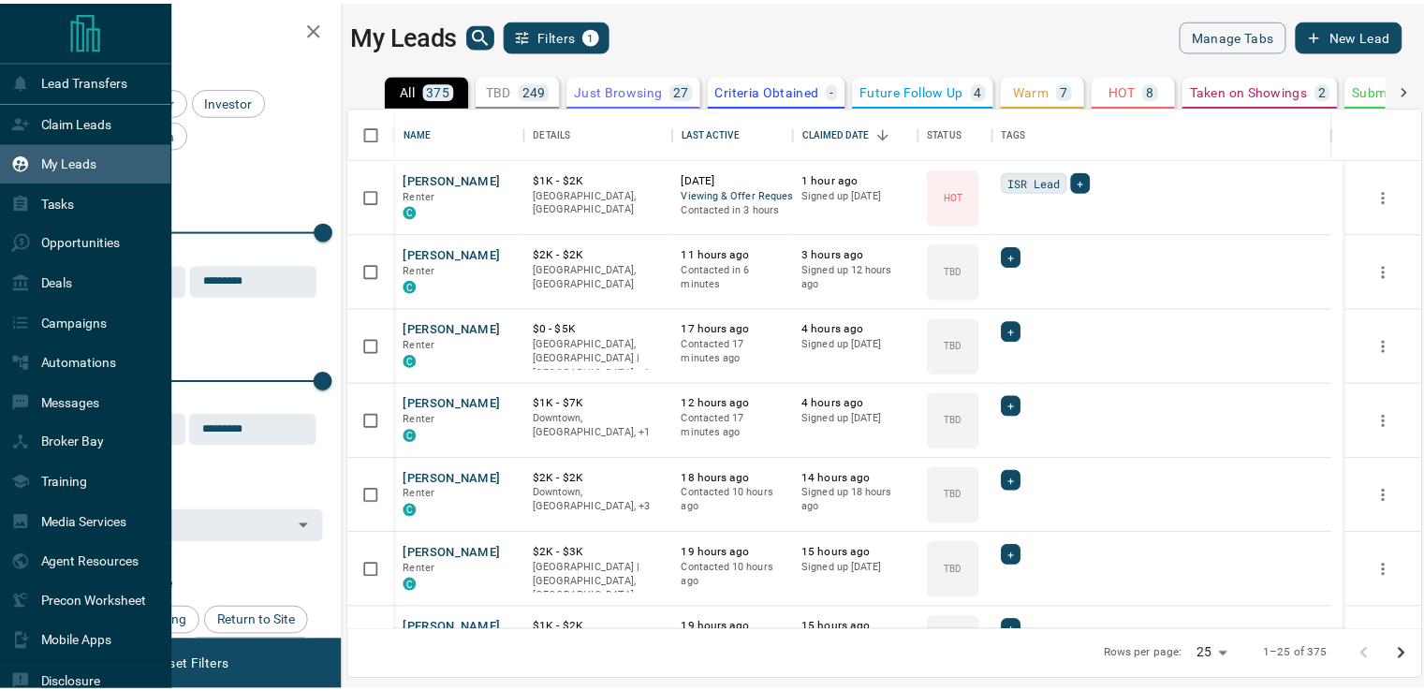
scroll to position [509, 1070]
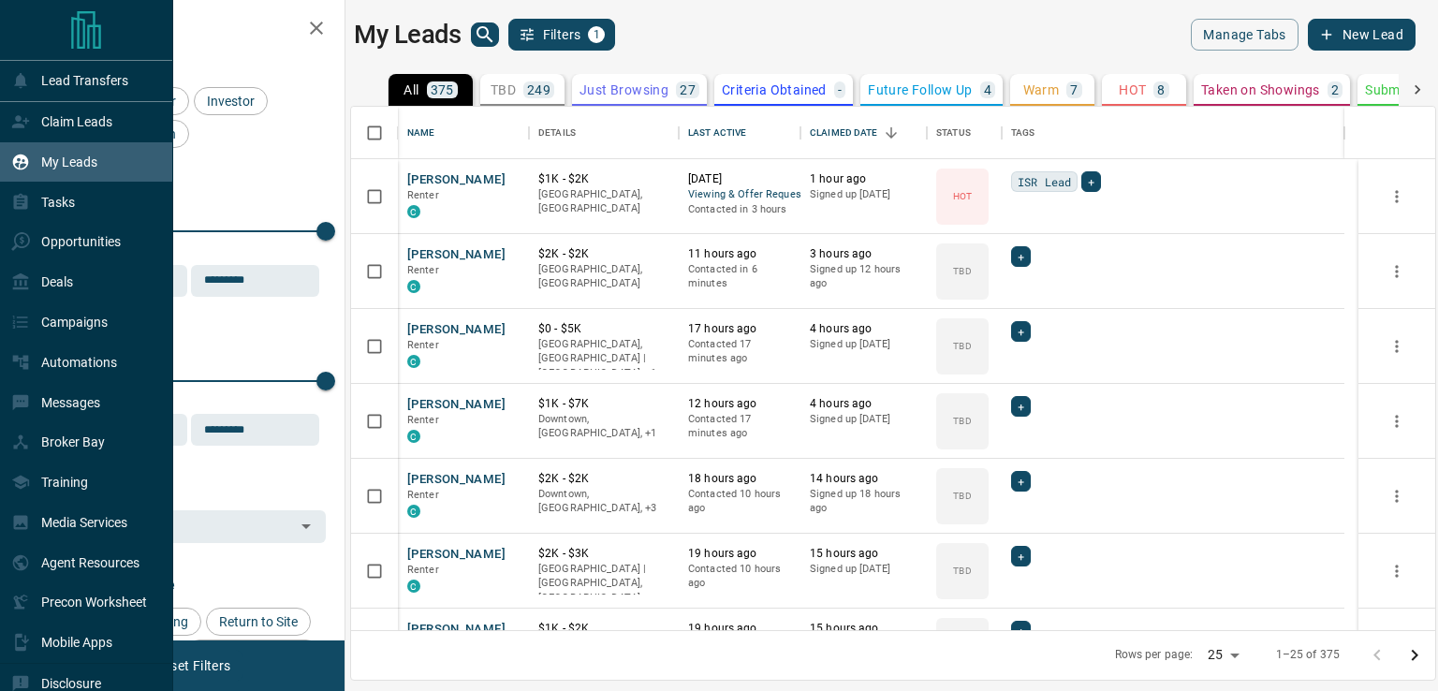
click at [92, 127] on p "Claim Leads" at bounding box center [76, 121] width 71 height 15
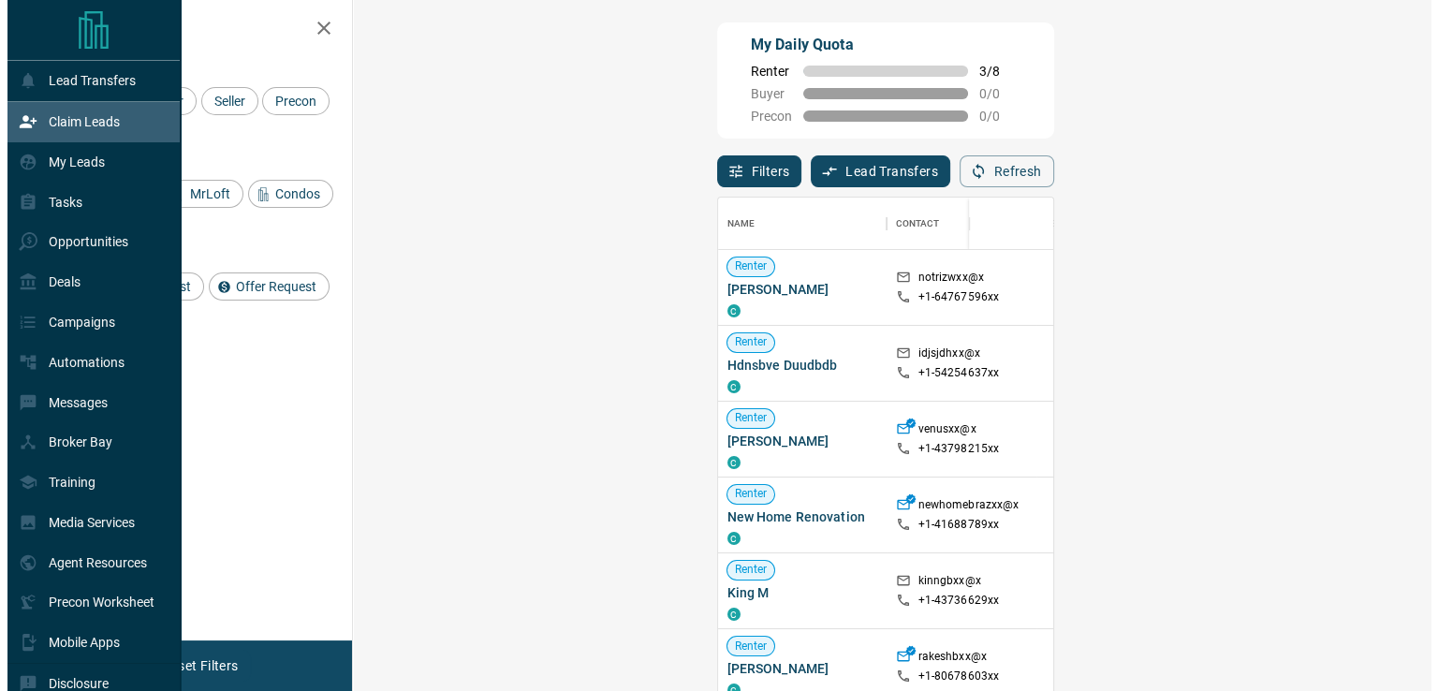
scroll to position [508, 1023]
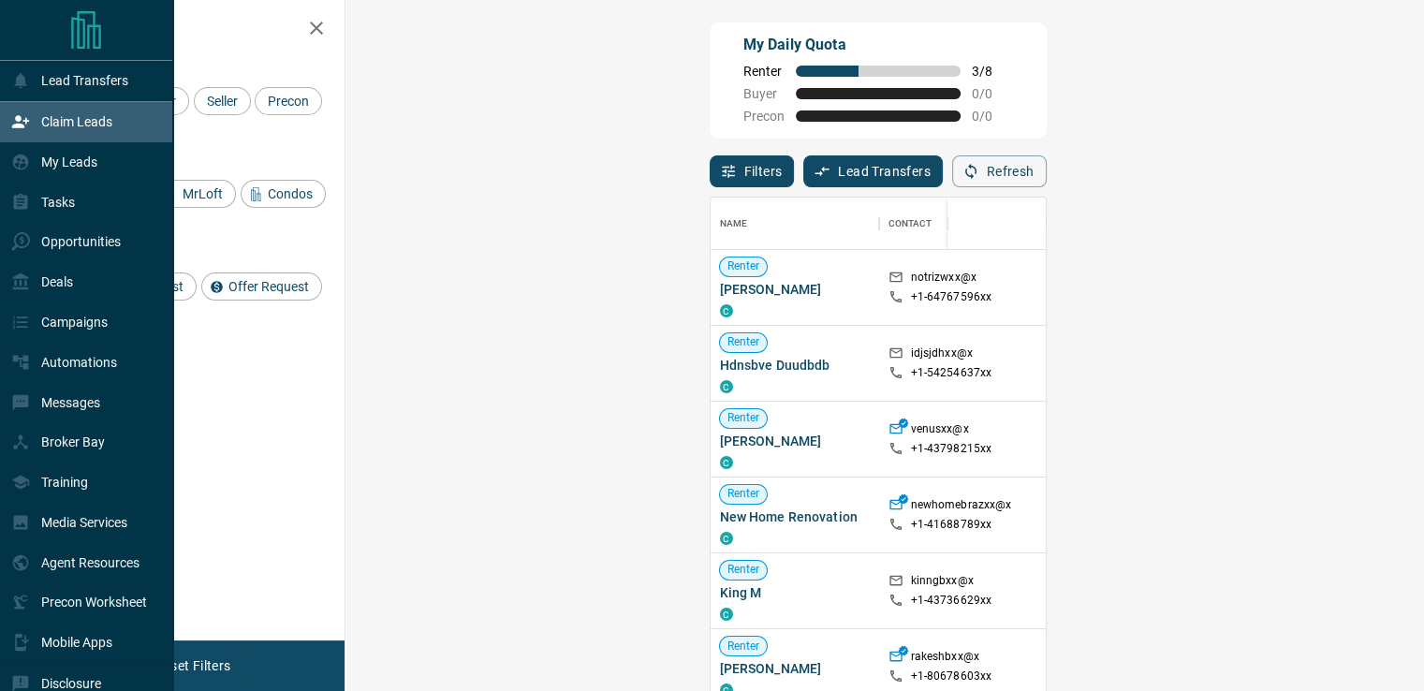
click at [118, 82] on p "Lead Transfers" at bounding box center [84, 80] width 87 height 15
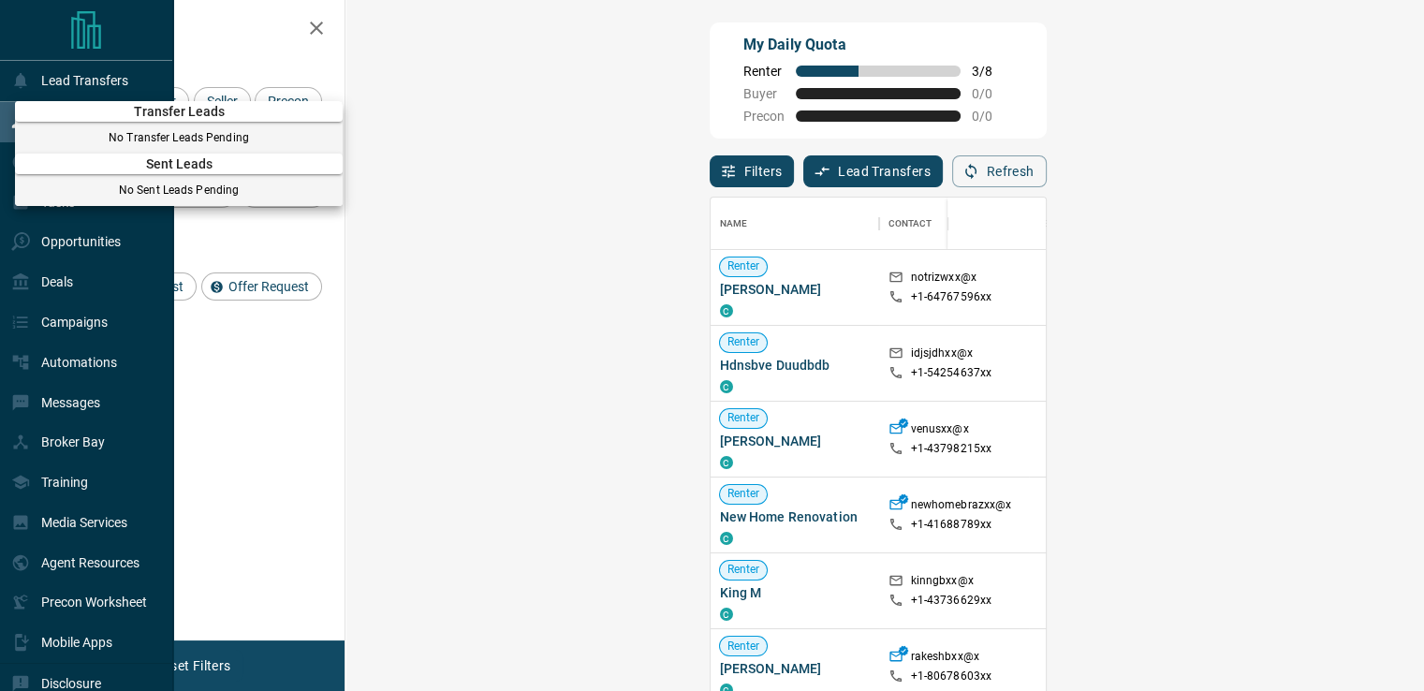
click at [125, 83] on div at bounding box center [712, 345] width 1424 height 691
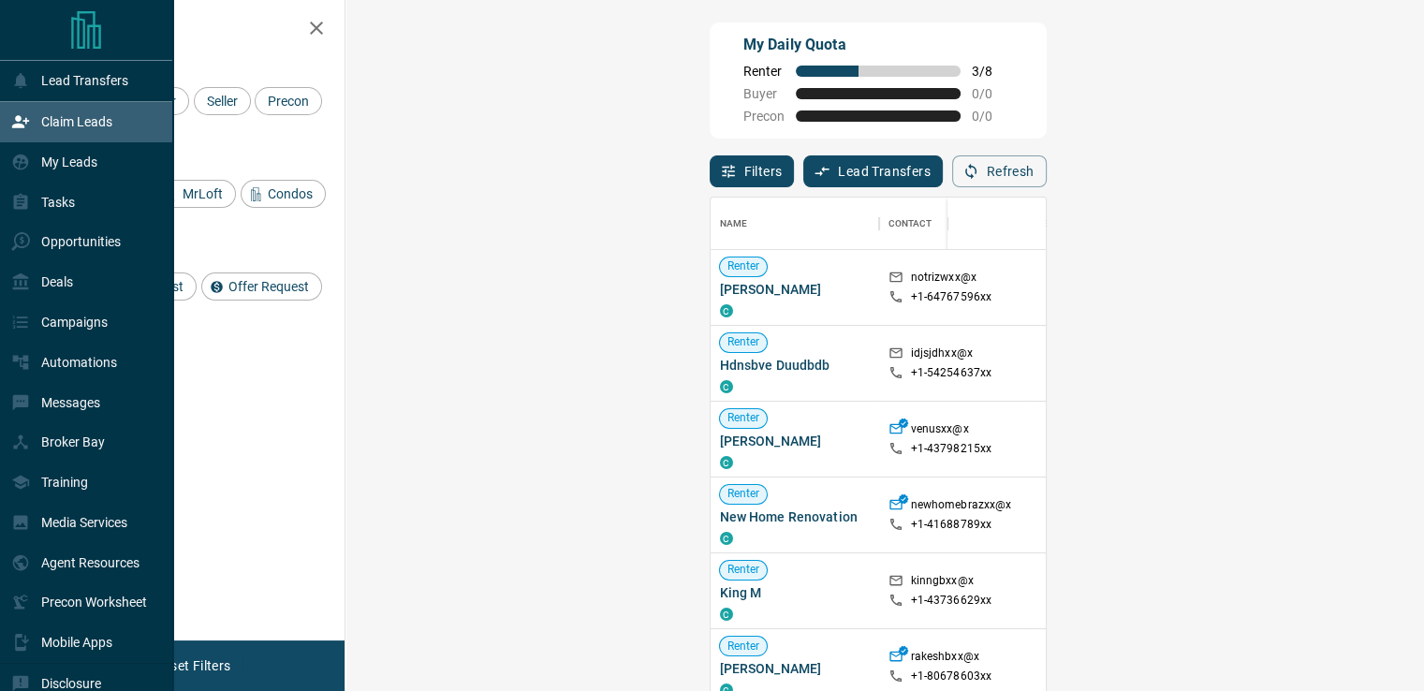
click at [62, 168] on p "My Leads" at bounding box center [69, 161] width 56 height 15
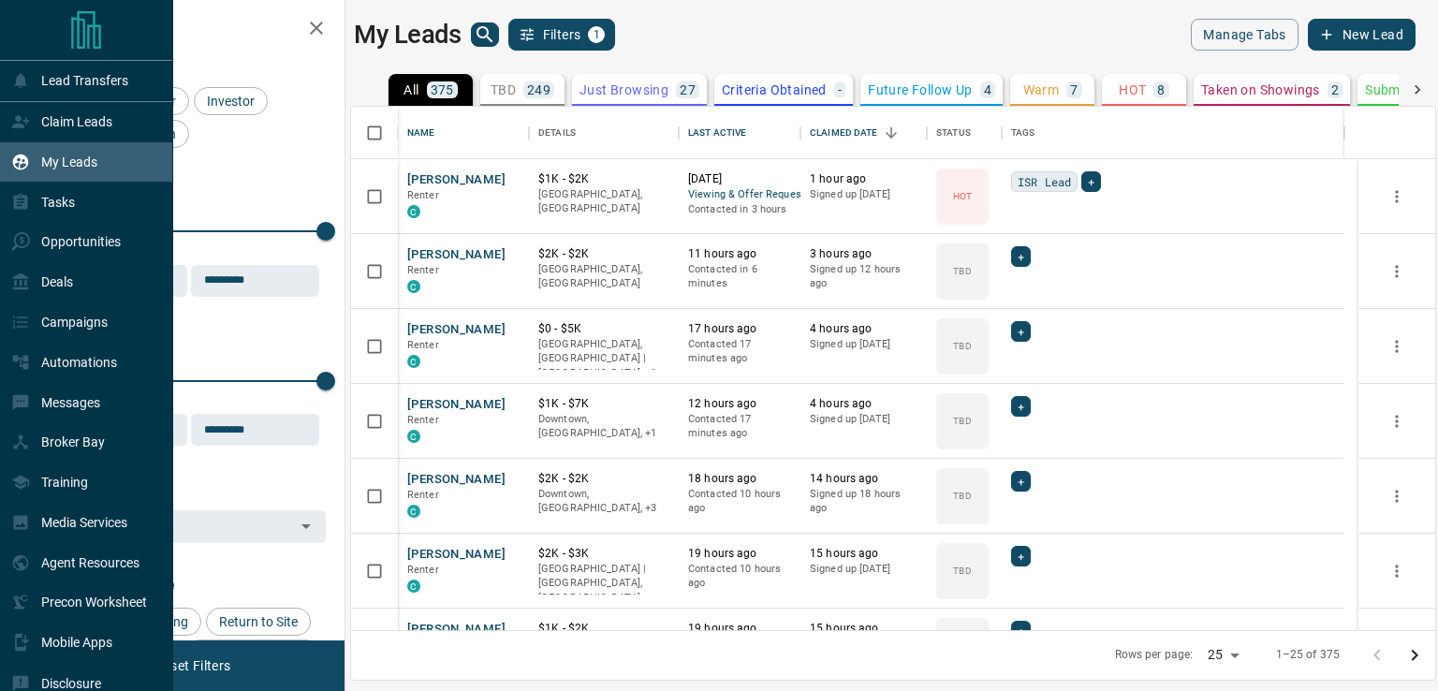
scroll to position [509, 1070]
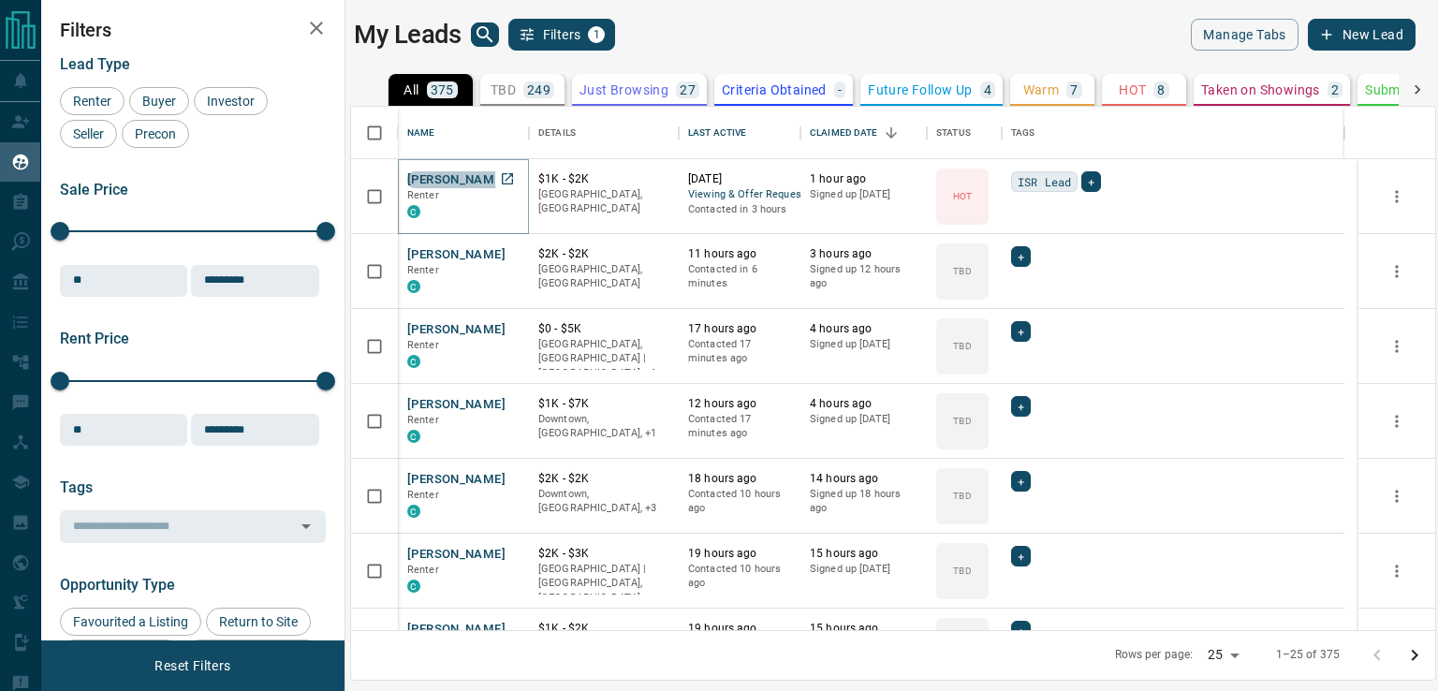
click at [448, 185] on button "[PERSON_NAME]" at bounding box center [456, 180] width 98 height 18
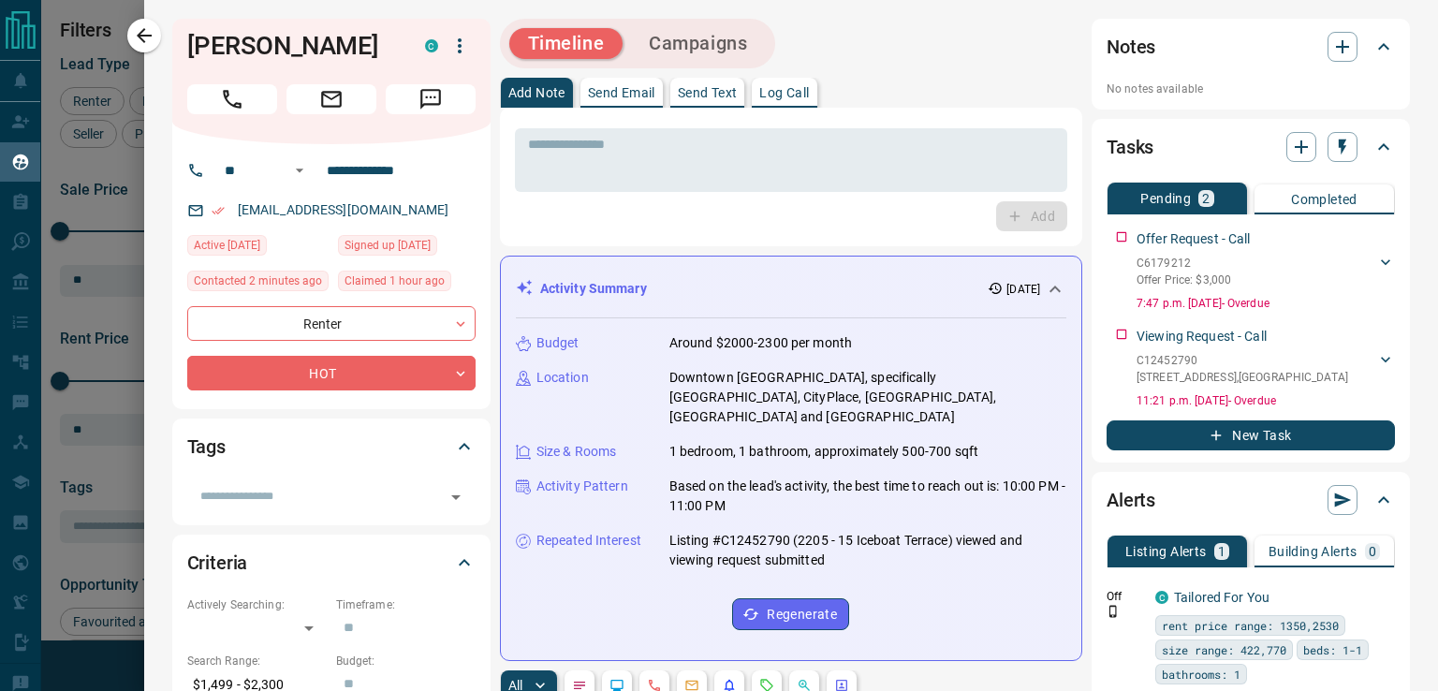
click at [1325, 63] on div "Notes" at bounding box center [1251, 46] width 288 height 45
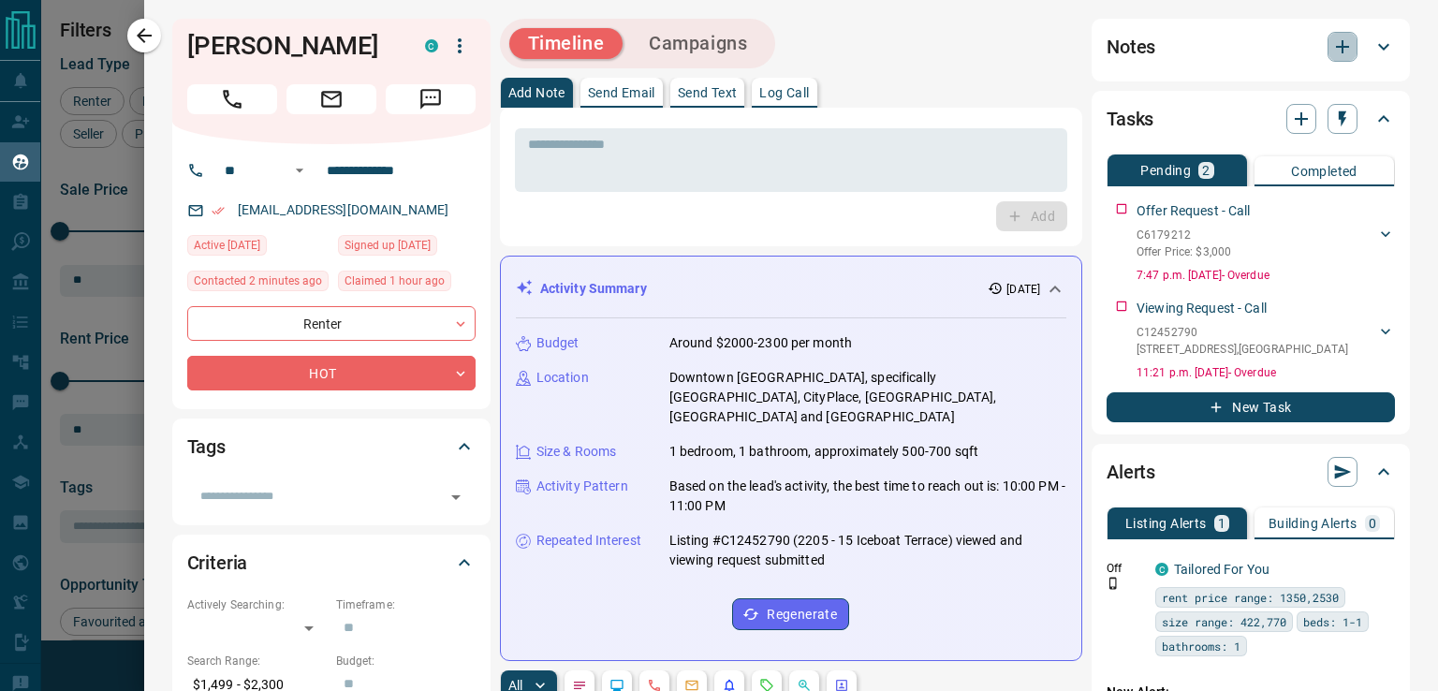
click at [1331, 57] on icon "button" at bounding box center [1342, 47] width 22 height 22
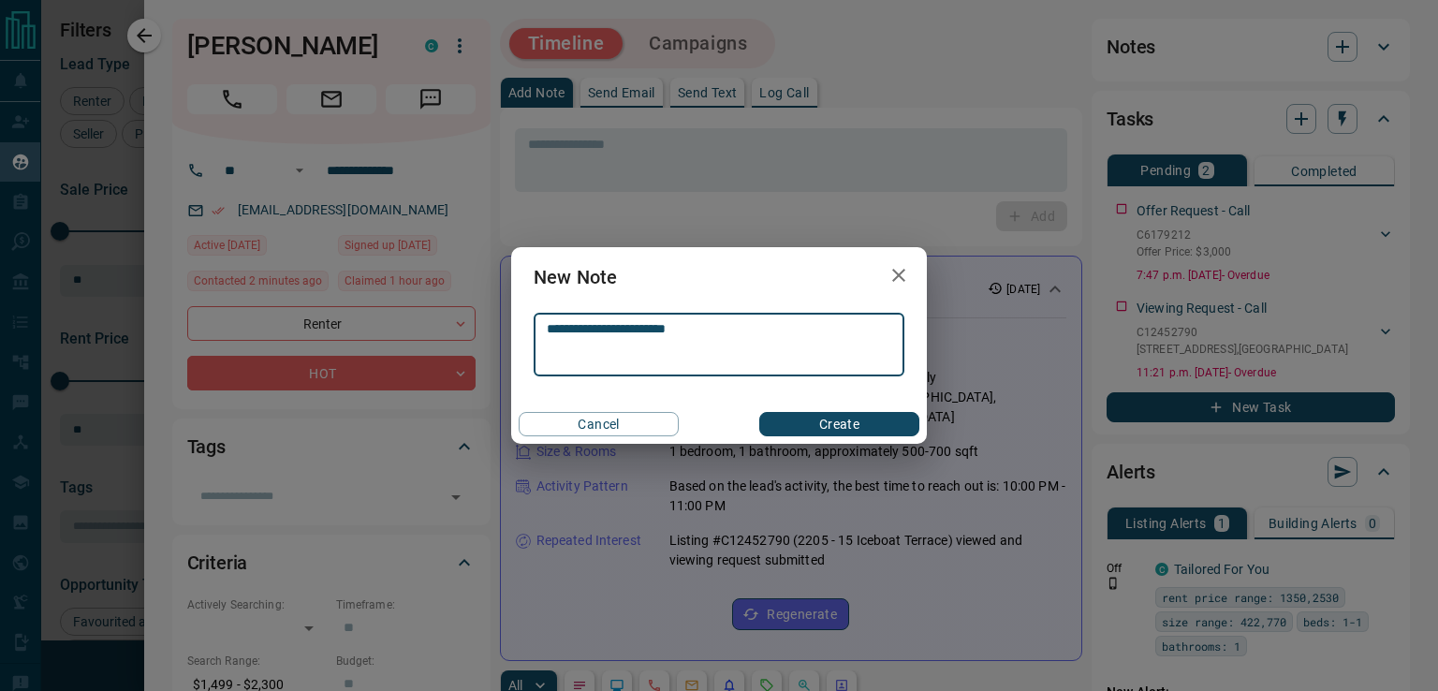
type textarea "**********"
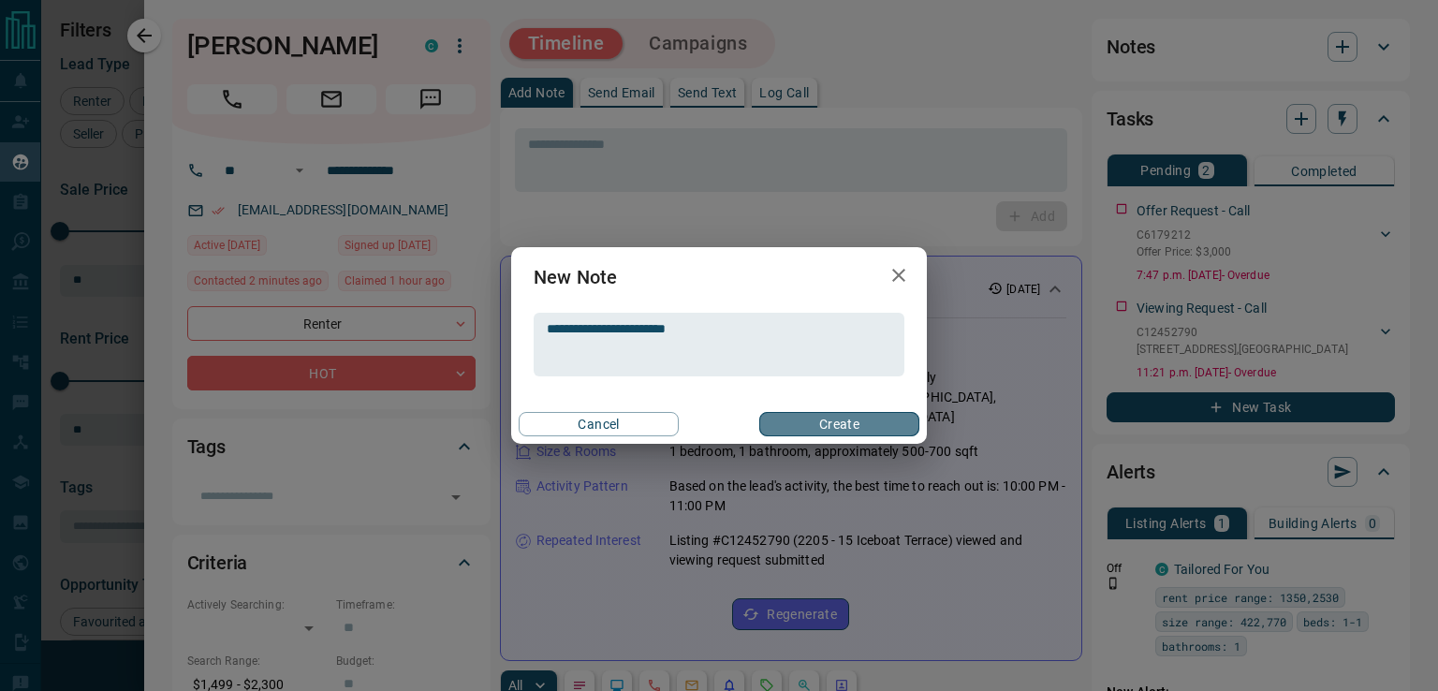
click at [801, 430] on button "Create" at bounding box center [839, 424] width 160 height 24
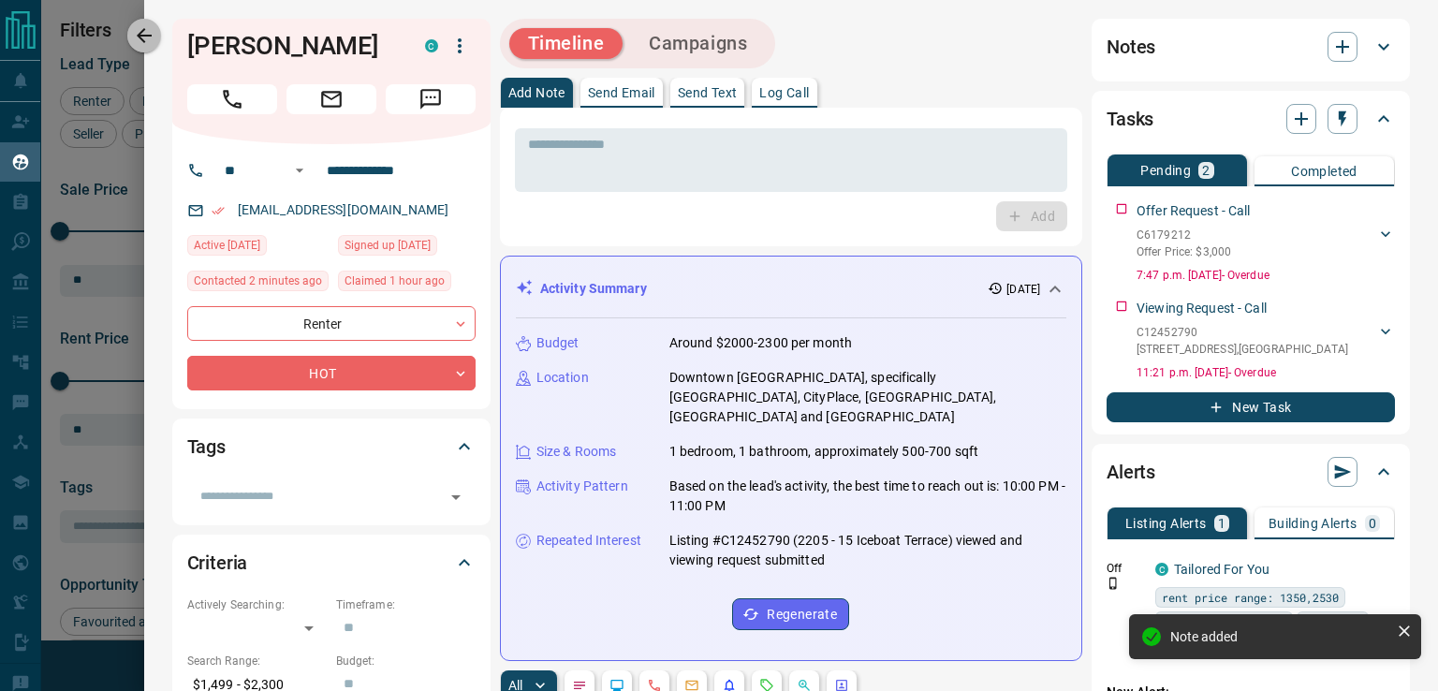
click at [149, 37] on icon "button" at bounding box center [144, 35] width 22 height 22
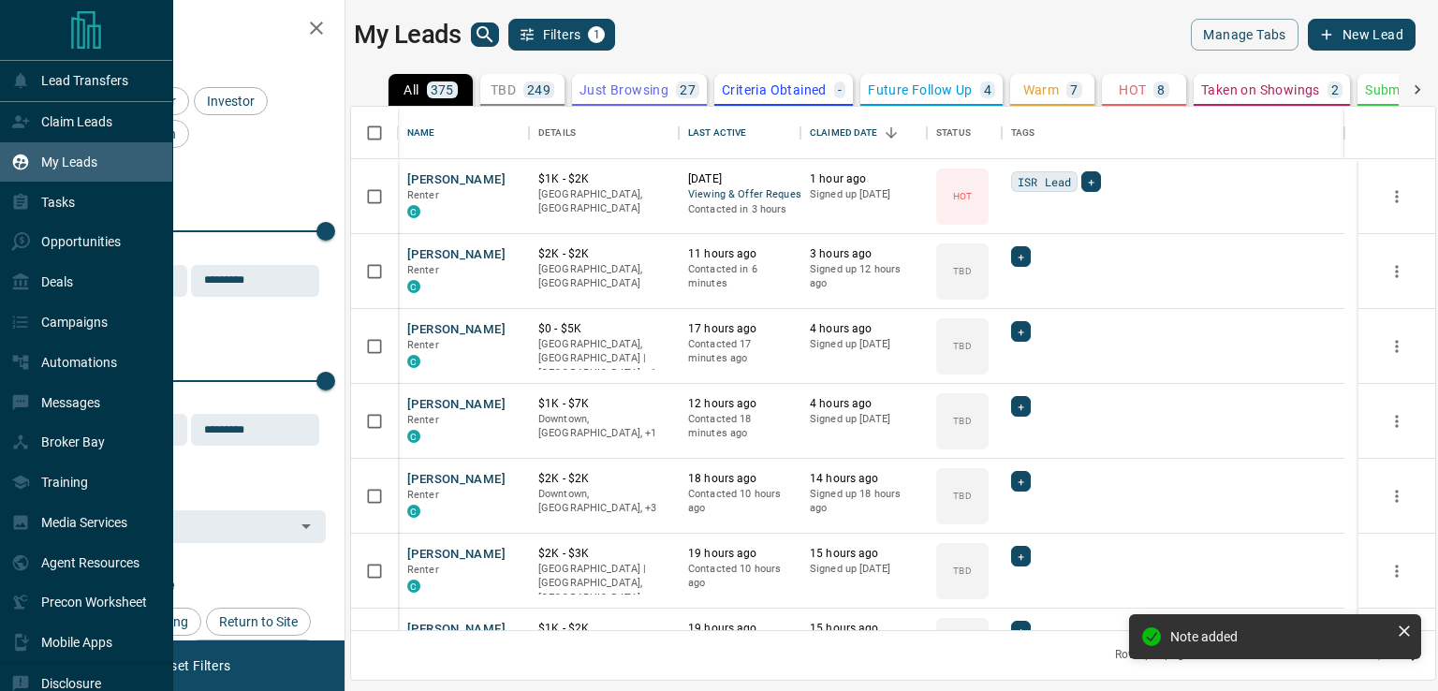
click at [74, 165] on p "My Leads" at bounding box center [69, 161] width 56 height 15
